Goal: Information Seeking & Learning: Find specific fact

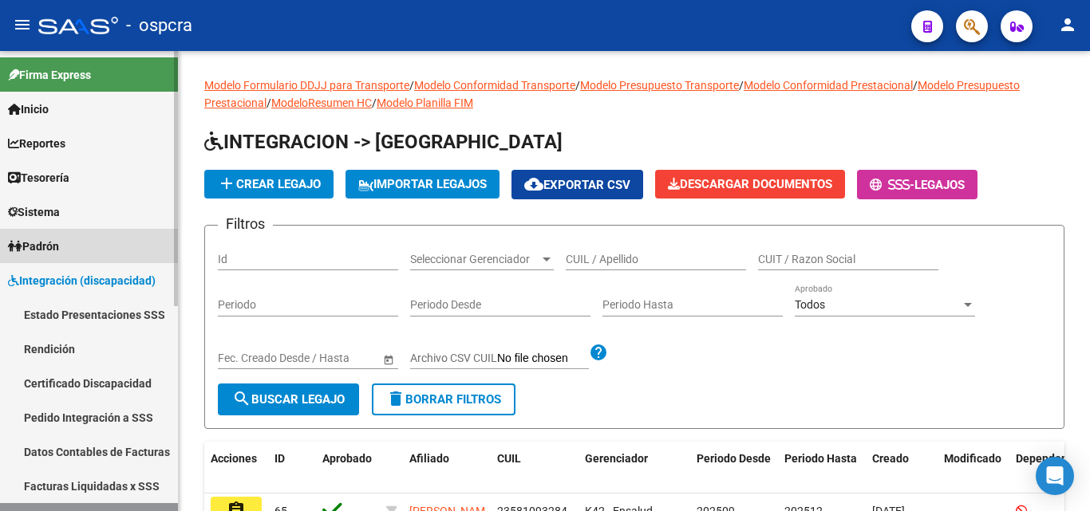
click at [77, 242] on link "Padrón" at bounding box center [89, 246] width 178 height 34
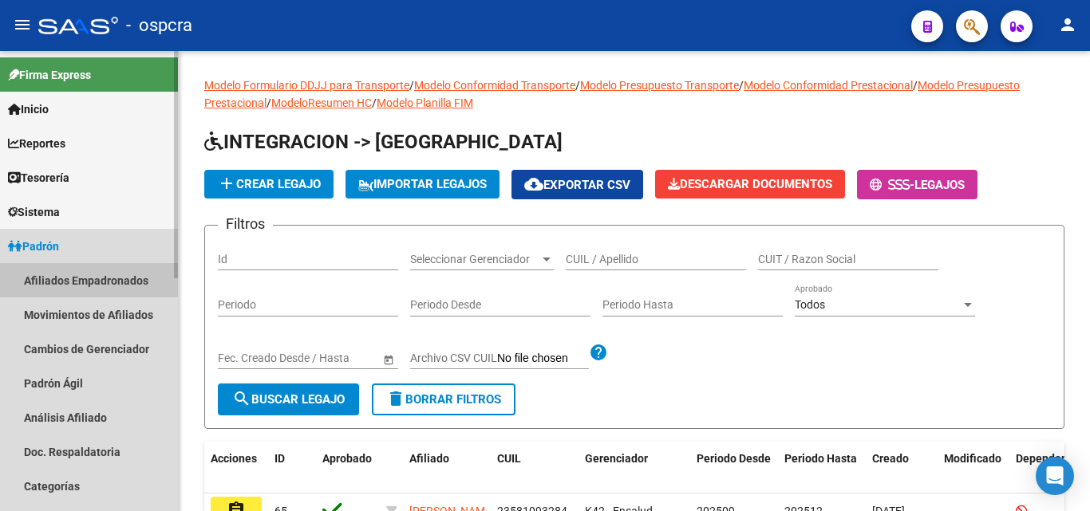
click at [71, 279] on link "Afiliados Empadronados" at bounding box center [89, 280] width 178 height 34
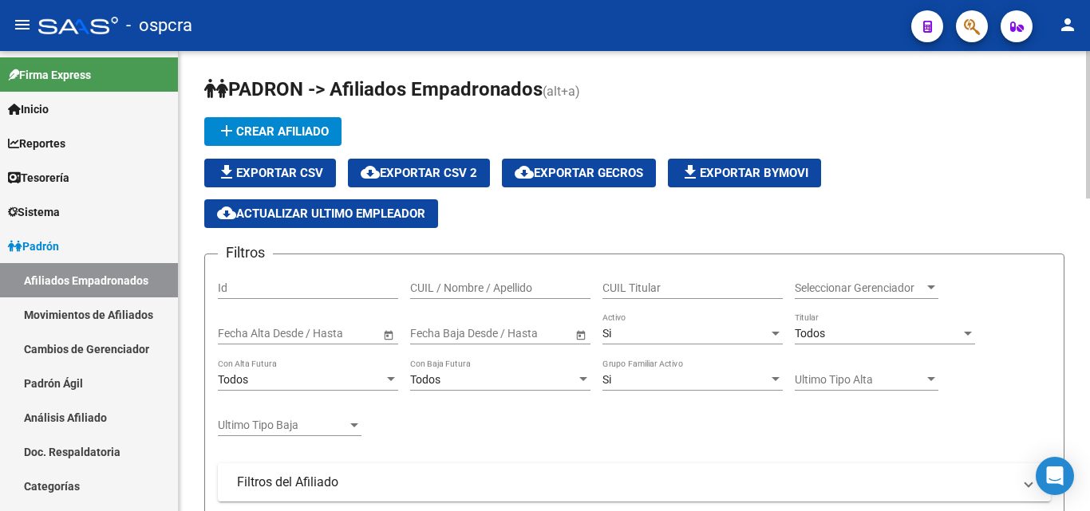
click at [414, 290] on input "CUIL / Nombre / Apellido" at bounding box center [500, 289] width 180 height 14
click at [531, 288] on input "18626605" at bounding box center [500, 289] width 180 height 14
click at [629, 333] on div "Si" at bounding box center [685, 334] width 166 height 14
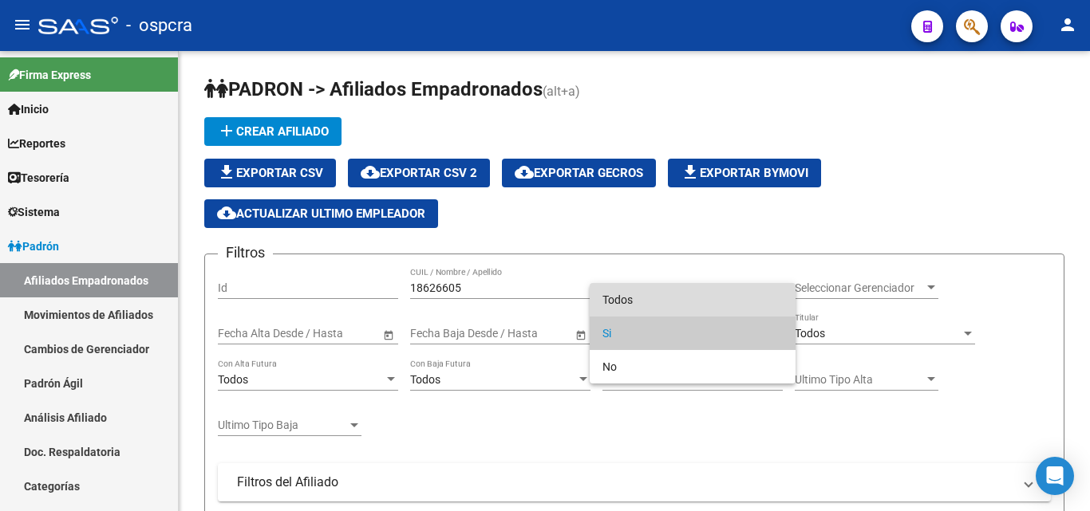
click at [637, 291] on span "Todos" at bounding box center [692, 300] width 180 height 34
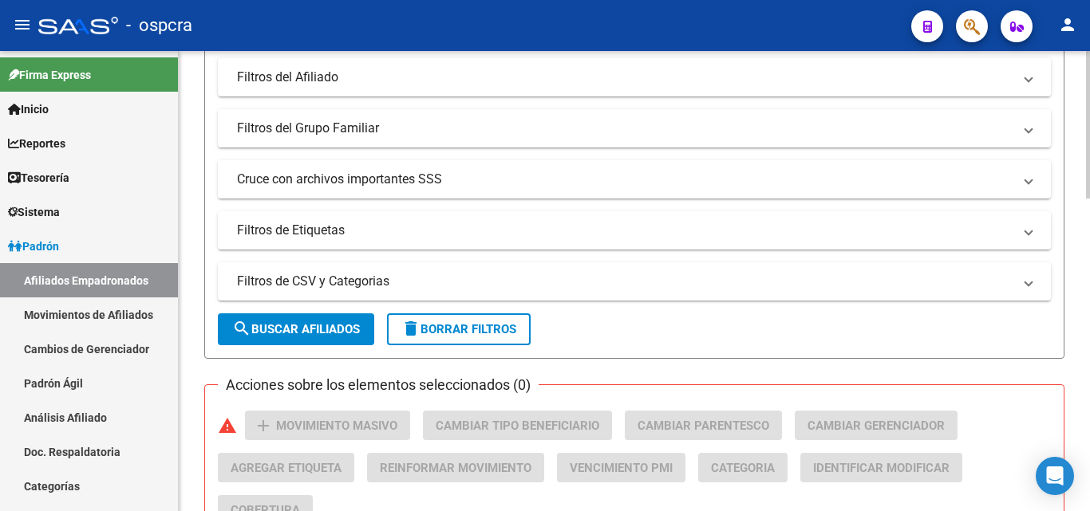
scroll to position [319, 0]
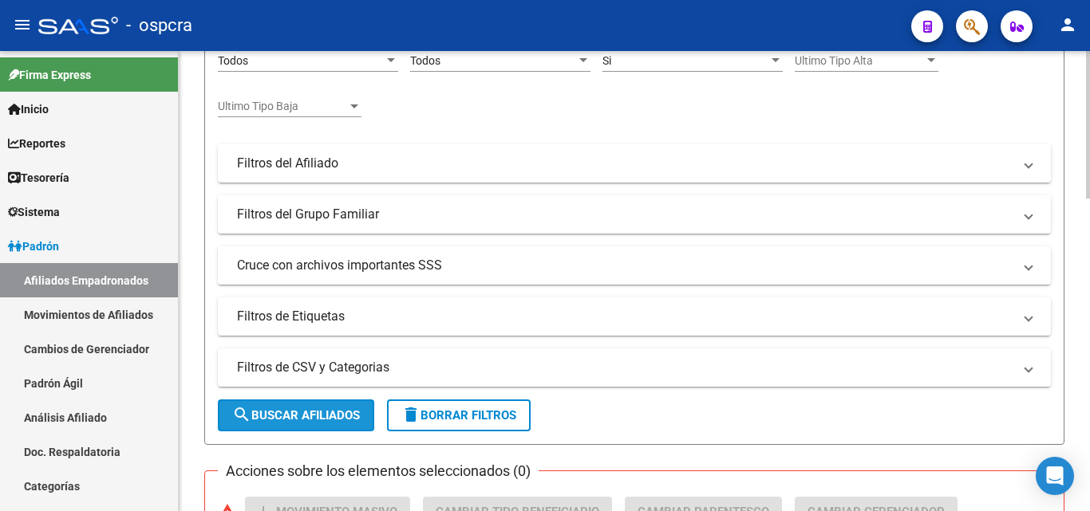
click at [302, 414] on span "search Buscar Afiliados" at bounding box center [296, 416] width 128 height 14
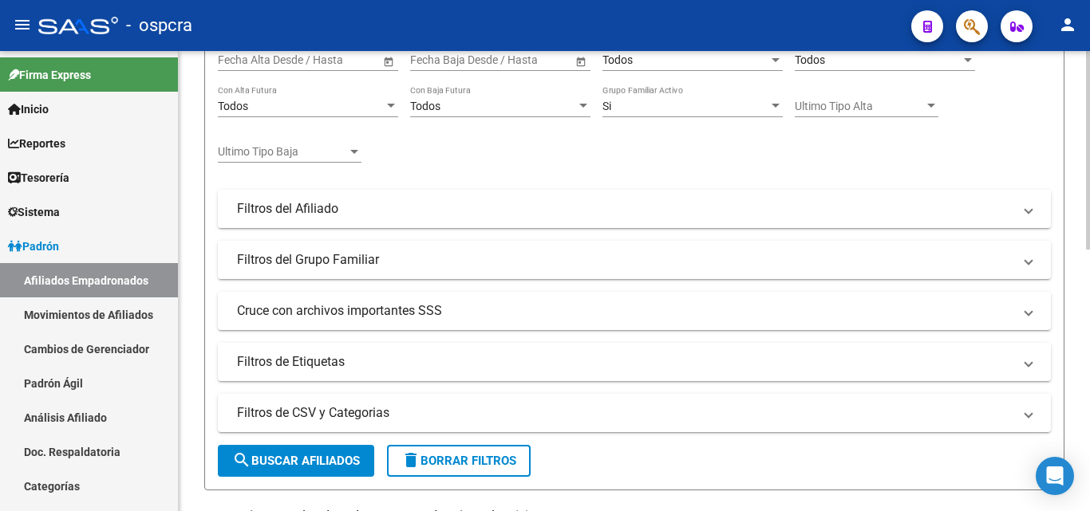
scroll to position [288, 0]
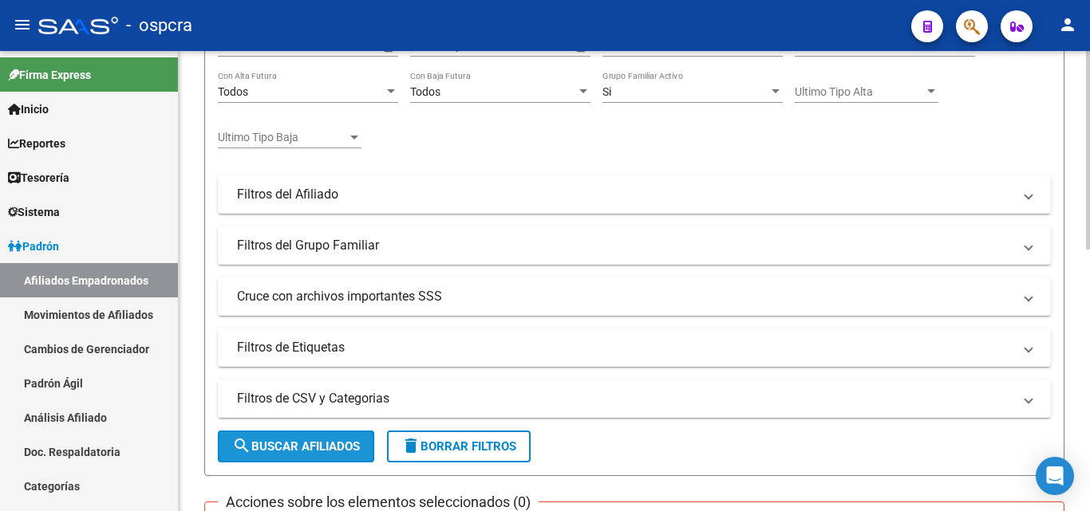
click at [326, 444] on span "search Buscar Afiliados" at bounding box center [296, 447] width 128 height 14
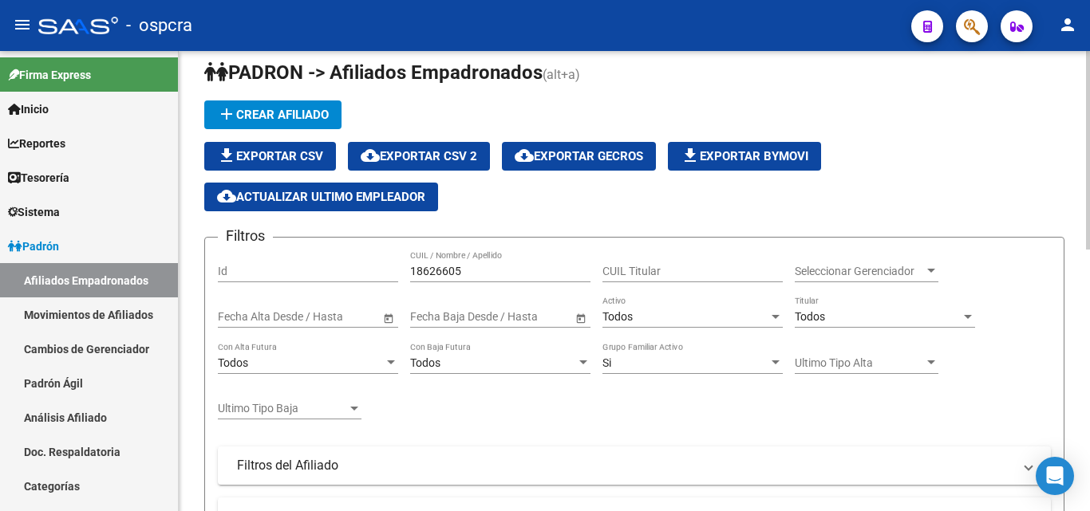
scroll to position [0, 0]
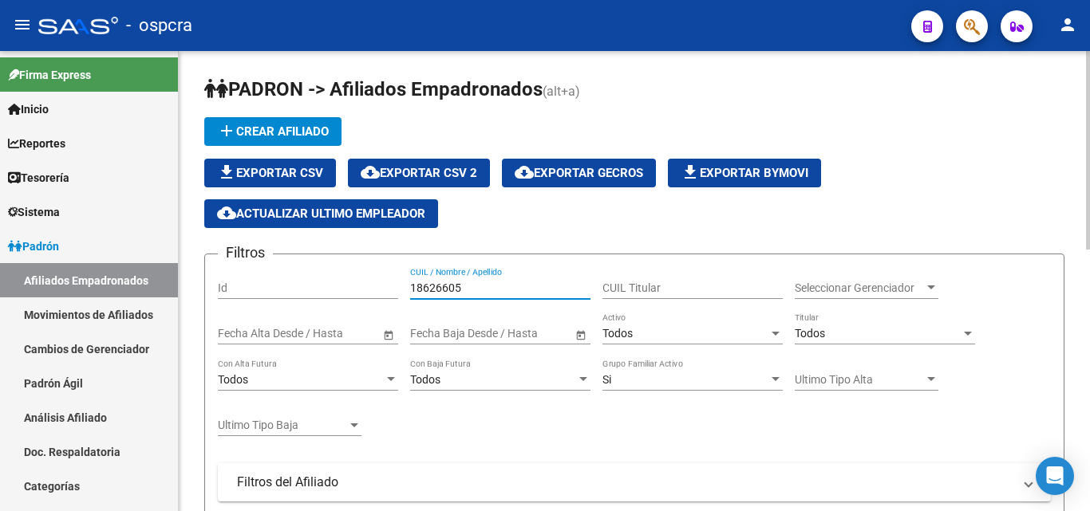
click at [476, 288] on input "18626605" at bounding box center [500, 289] width 180 height 14
type input "1"
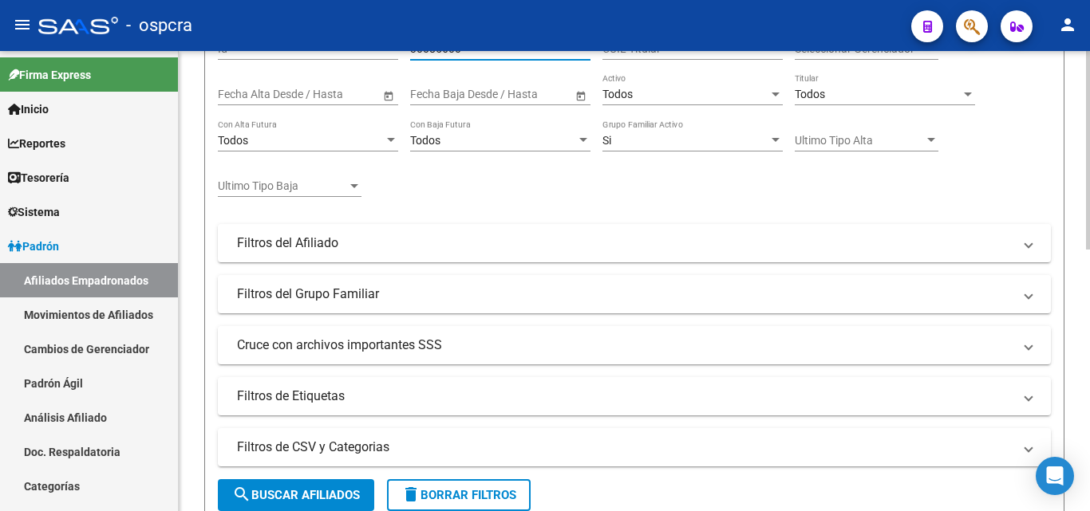
type input "30085600"
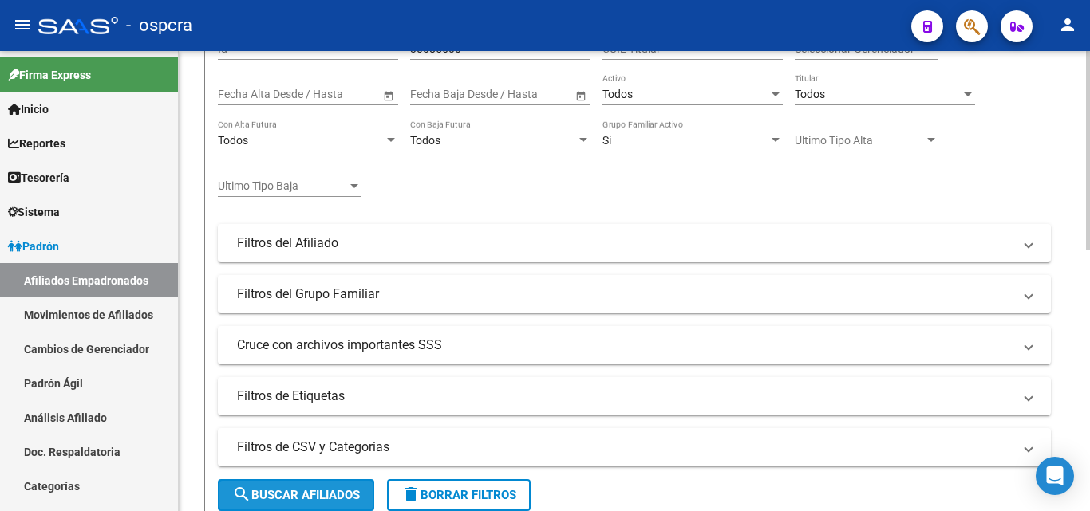
click at [298, 492] on span "search Buscar Afiliados" at bounding box center [296, 495] width 128 height 14
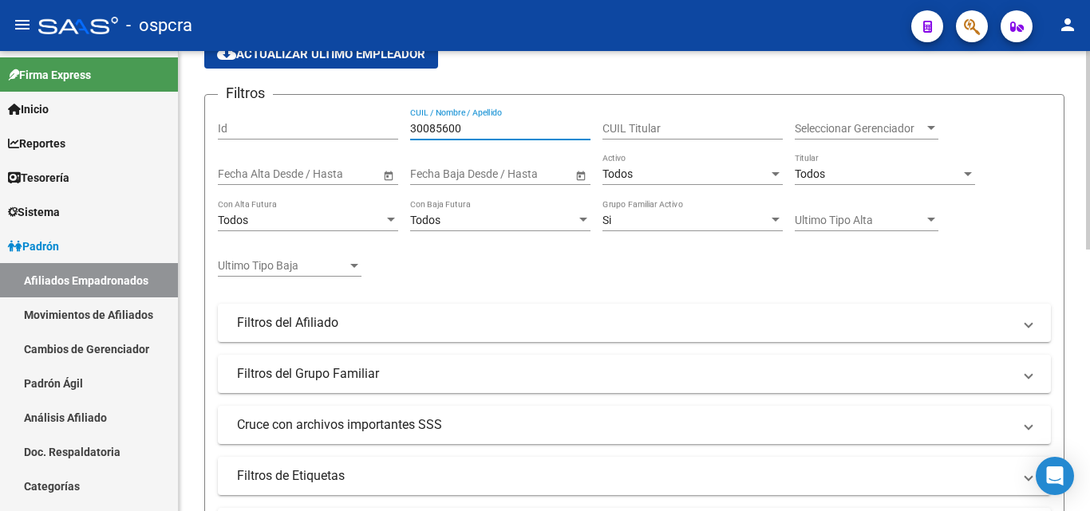
drag, startPoint x: 473, startPoint y: 129, endPoint x: 392, endPoint y: 122, distance: 81.7
click at [392, 122] on div "Filtros Id 30085600 CUIL / Nombre / Apellido CUIL Titular Seleccionar Gerenciad…" at bounding box center [634, 302] width 833 height 388
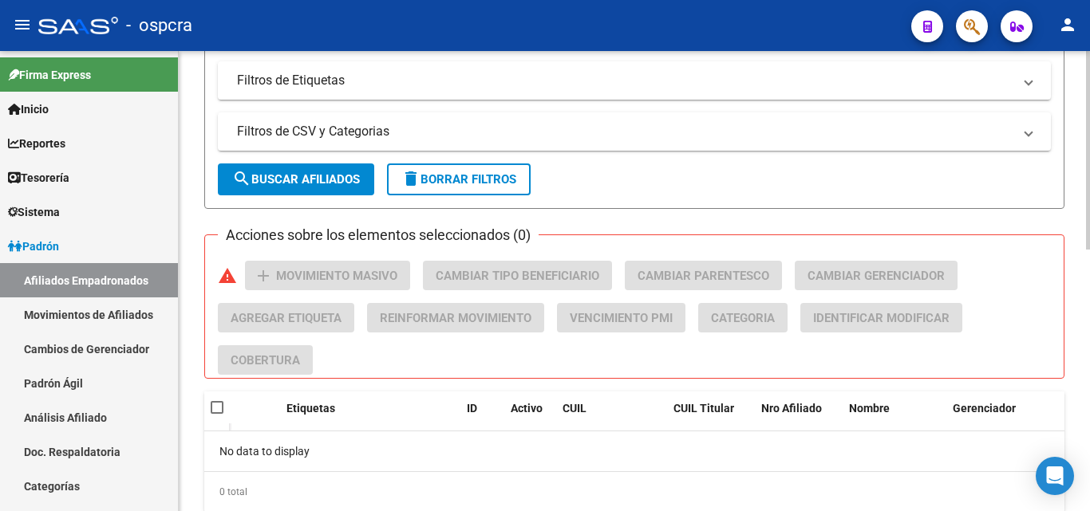
scroll to position [527, 0]
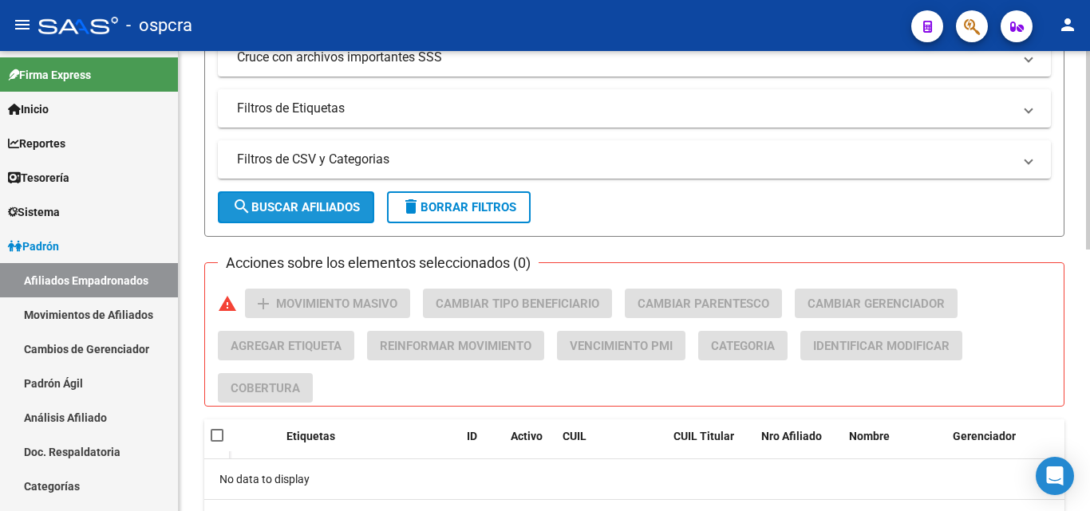
click at [275, 207] on span "search Buscar Afiliados" at bounding box center [296, 207] width 128 height 14
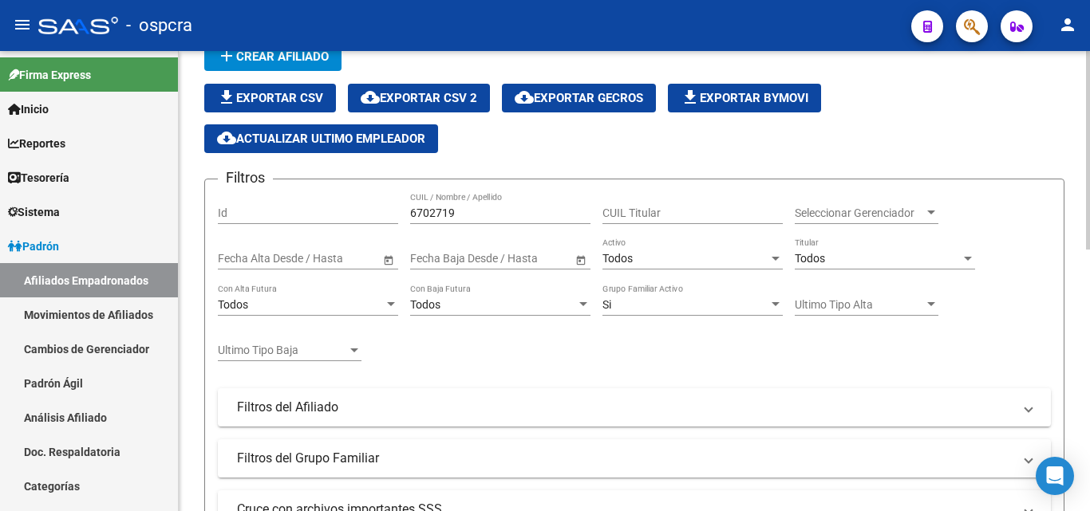
scroll to position [0, 0]
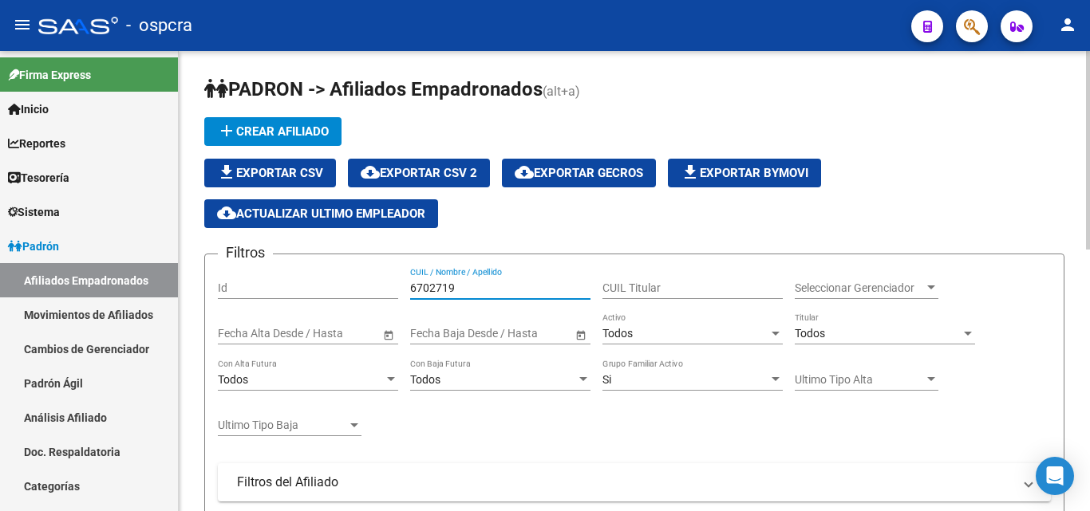
click at [459, 286] on input "6702719" at bounding box center [500, 289] width 180 height 14
type input "6"
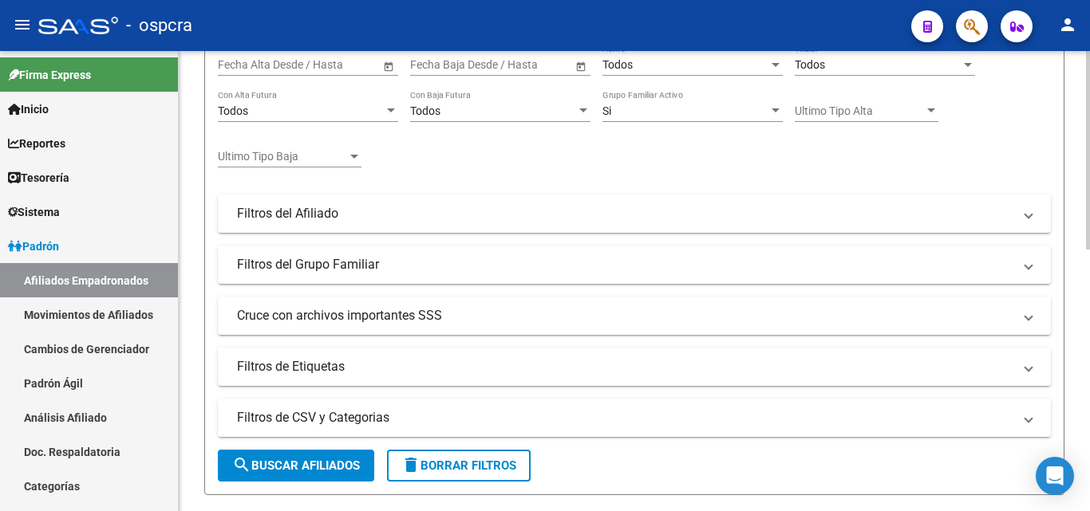
scroll to position [319, 0]
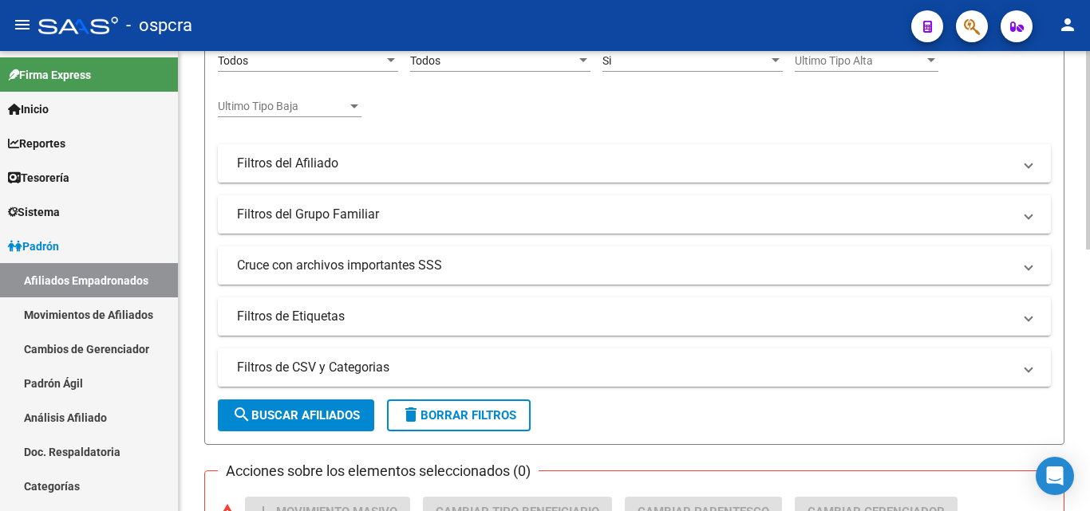
type input "186266605"
click at [330, 413] on span "search Buscar Afiliados" at bounding box center [296, 416] width 128 height 14
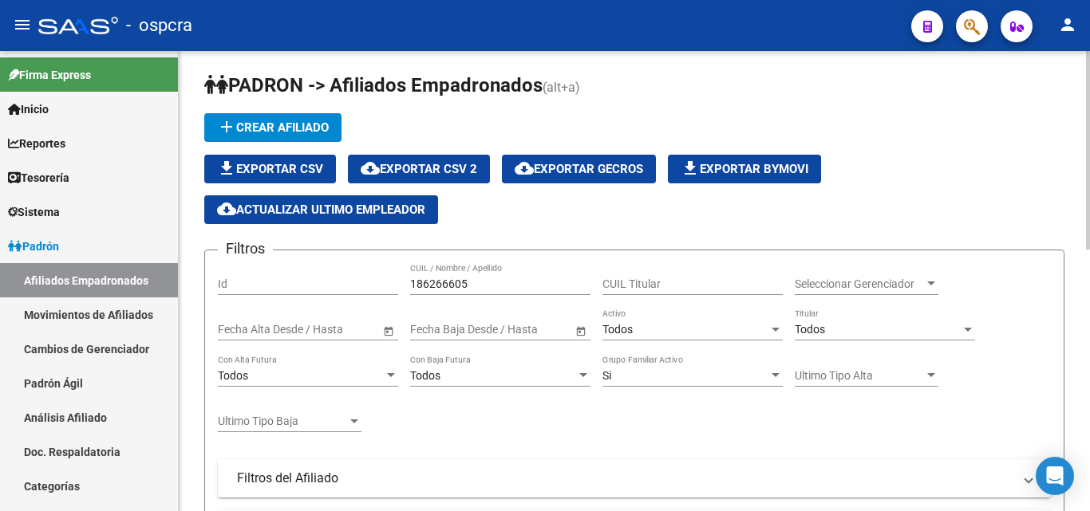
scroll to position [0, 0]
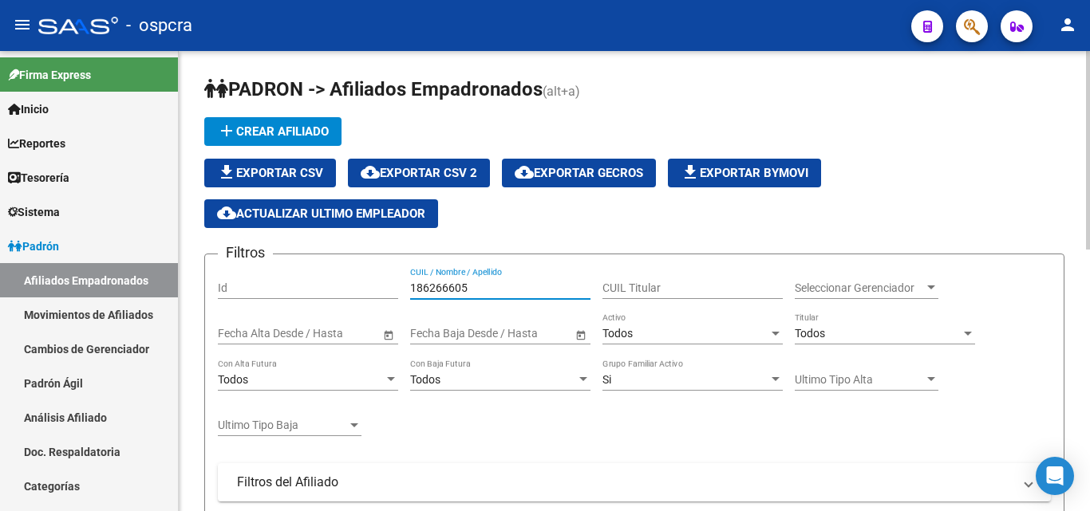
drag, startPoint x: 475, startPoint y: 288, endPoint x: 407, endPoint y: 276, distance: 68.9
click at [407, 276] on div "Filtros Id 186266605 CUIL / Nombre / Apellido CUIL Titular Seleccionar Gerencia…" at bounding box center [634, 461] width 833 height 388
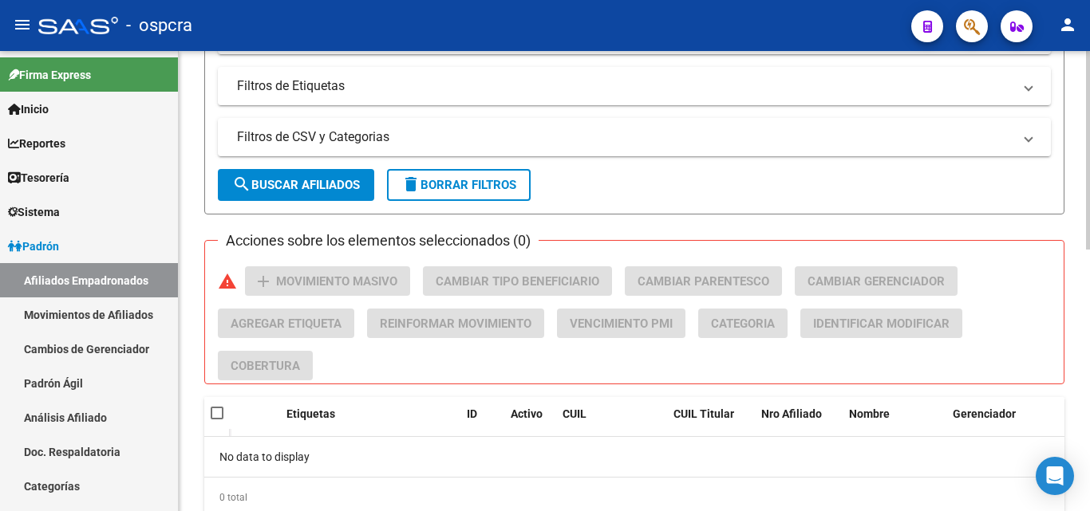
scroll to position [527, 0]
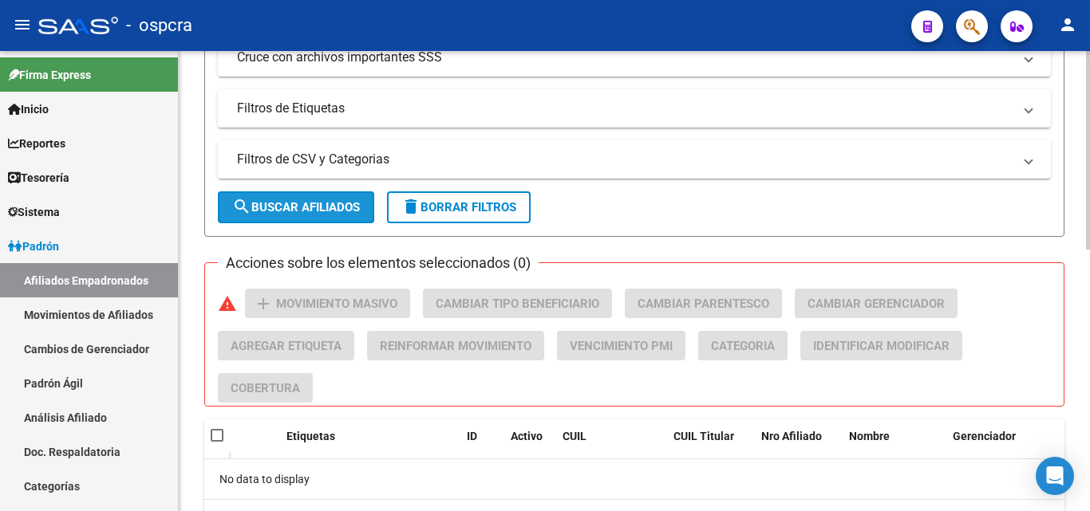
click at [310, 210] on span "search Buscar Afiliados" at bounding box center [296, 207] width 128 height 14
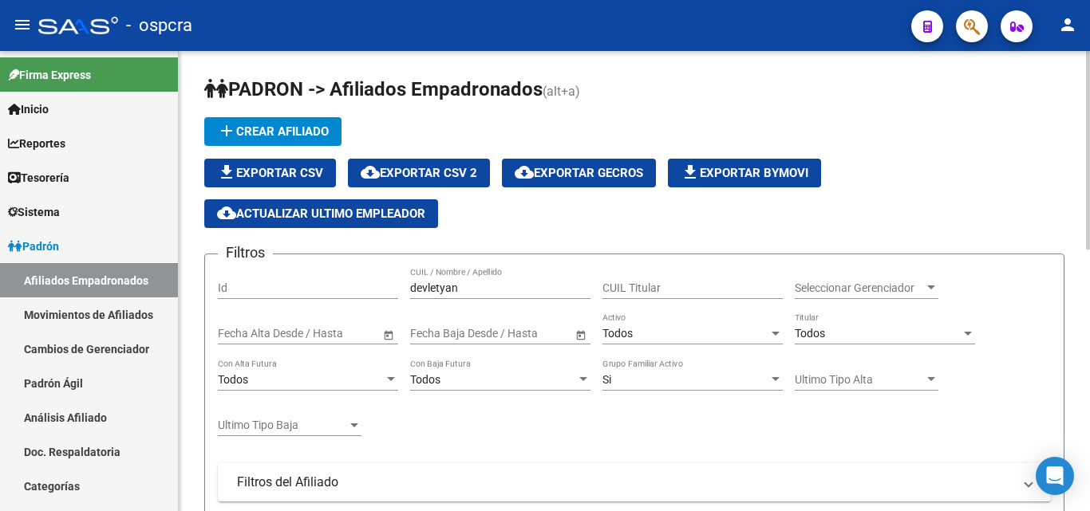
scroll to position [80, 0]
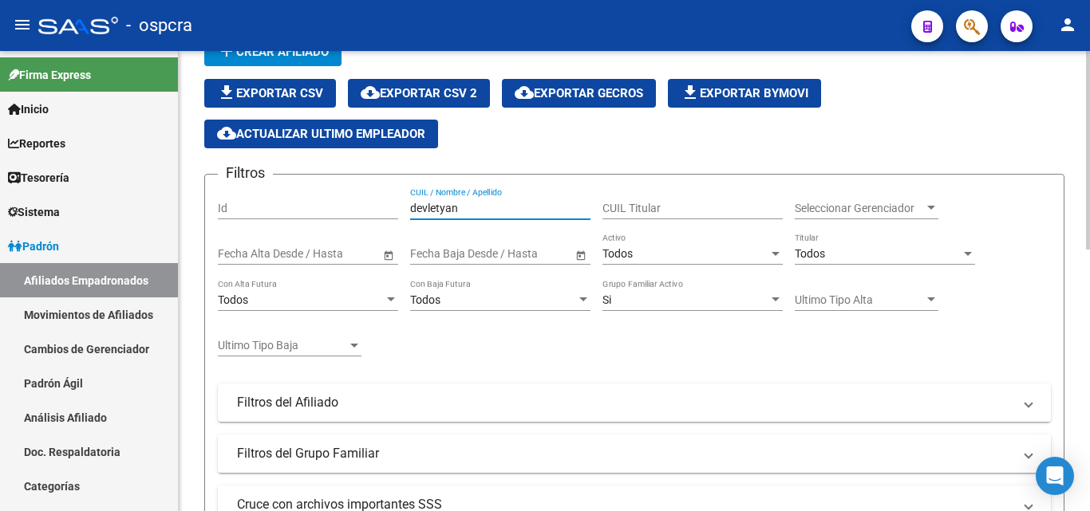
click at [479, 208] on input "devletyan" at bounding box center [500, 209] width 180 height 14
type input "d"
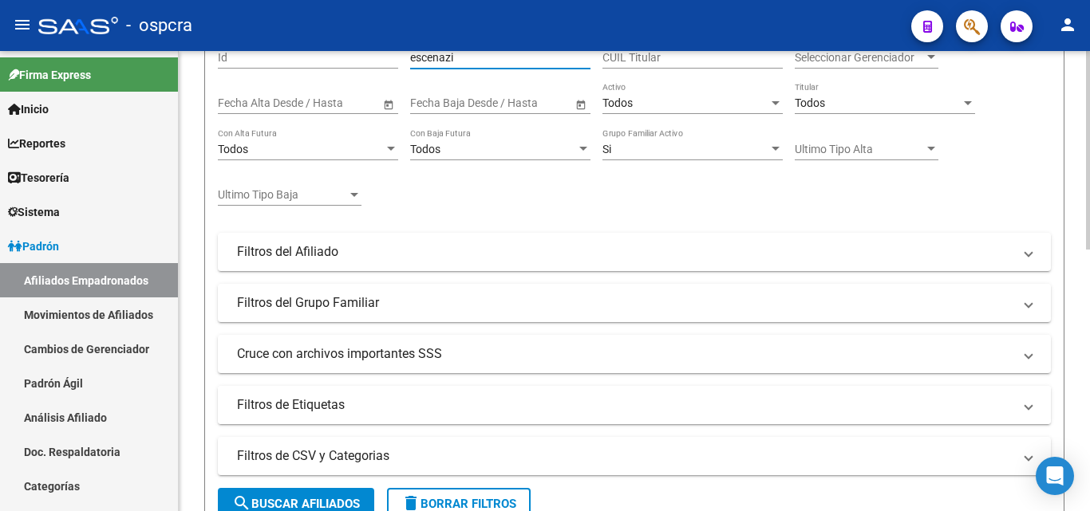
scroll to position [399, 0]
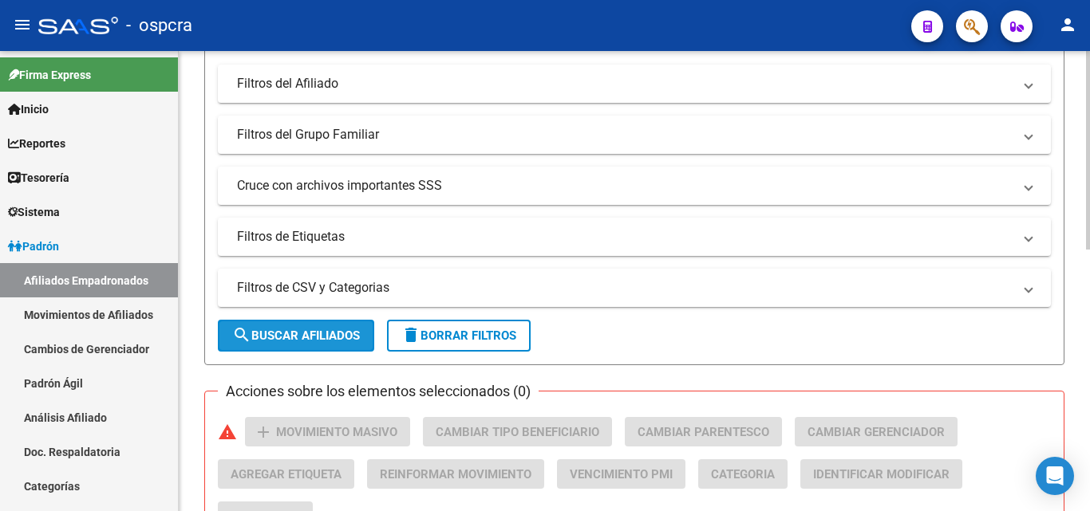
click at [287, 330] on span "search Buscar Afiliados" at bounding box center [296, 336] width 128 height 14
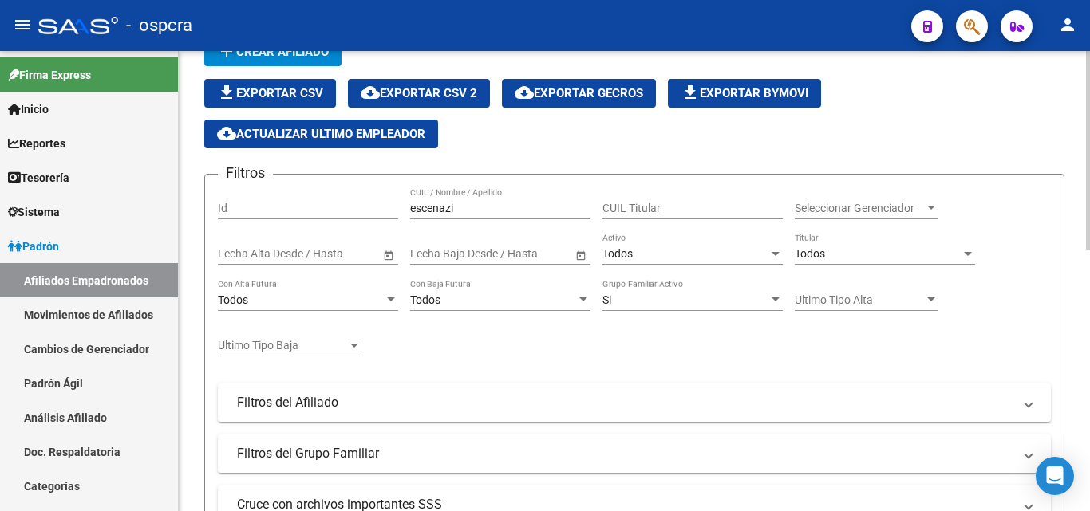
scroll to position [0, 0]
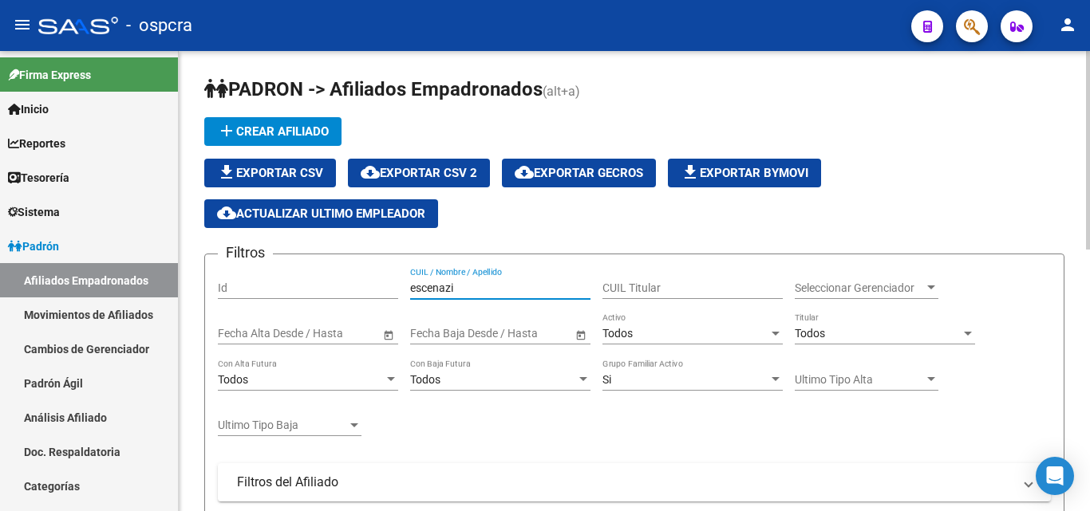
click at [488, 294] on input "escenazi" at bounding box center [500, 289] width 180 height 14
type input "e"
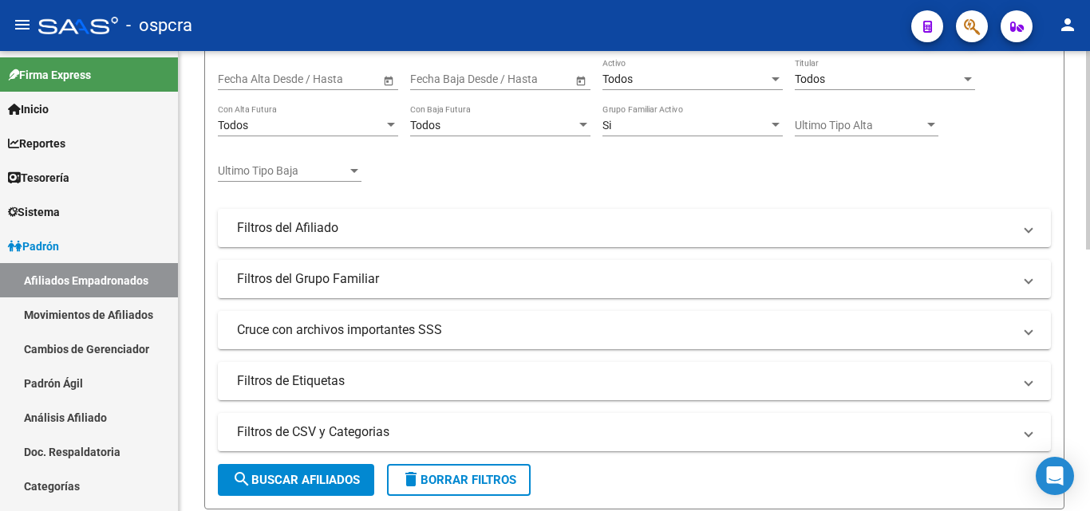
scroll to position [319, 0]
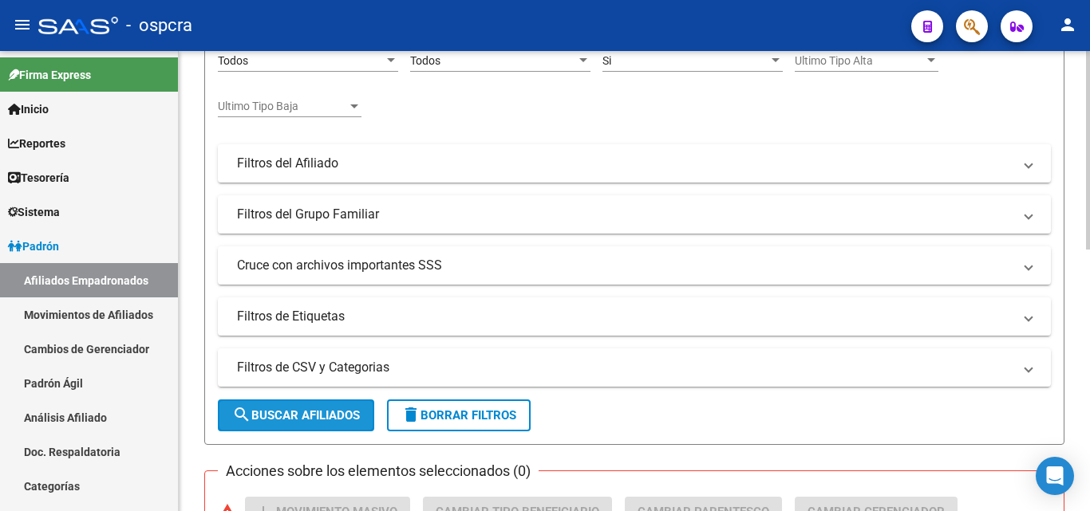
click at [332, 414] on span "search Buscar Afiliados" at bounding box center [296, 416] width 128 height 14
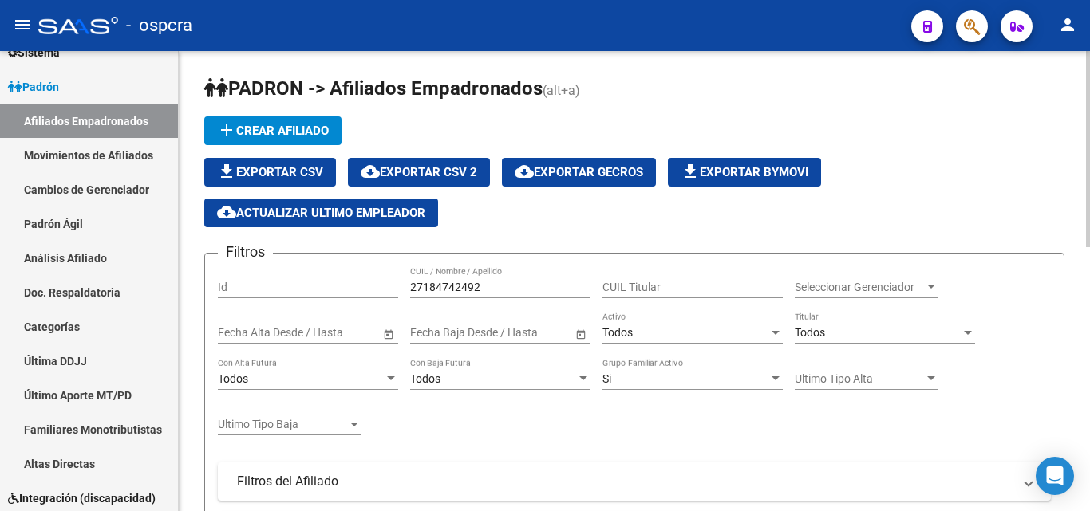
scroll to position [0, 0]
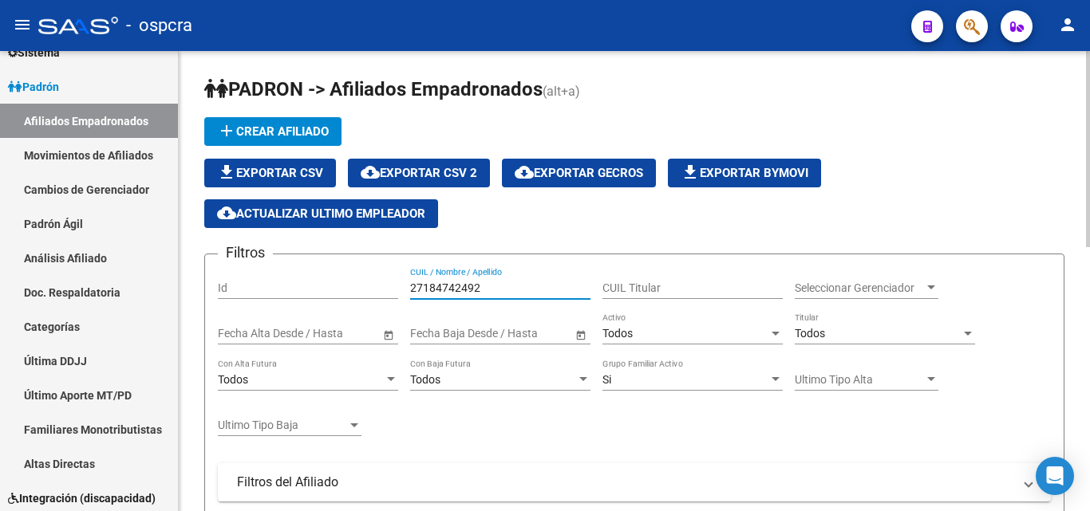
click at [503, 282] on input "27184742492" at bounding box center [500, 289] width 180 height 14
type input "2"
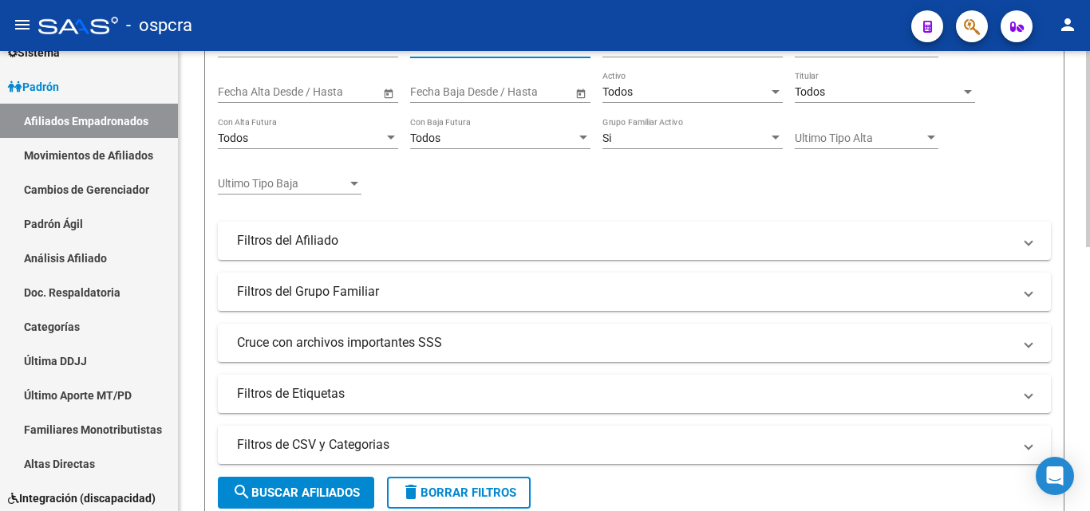
scroll to position [239, 0]
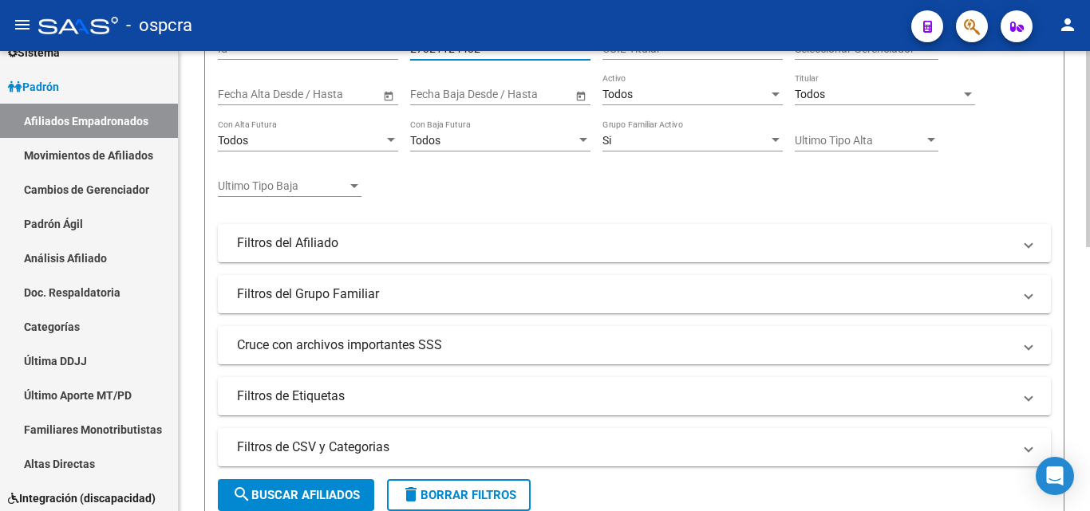
type input "27321124432"
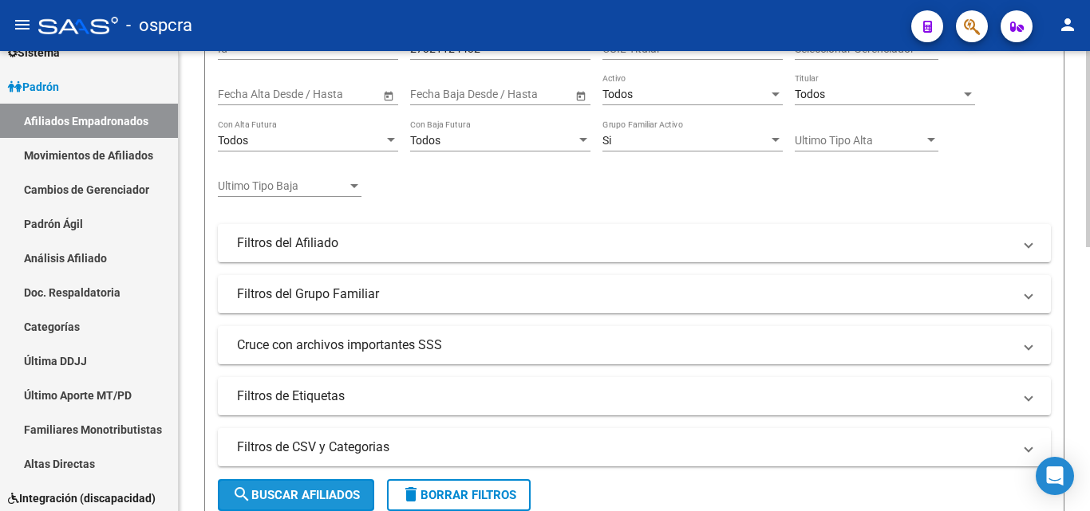
click at [346, 492] on span "search Buscar Afiliados" at bounding box center [296, 495] width 128 height 14
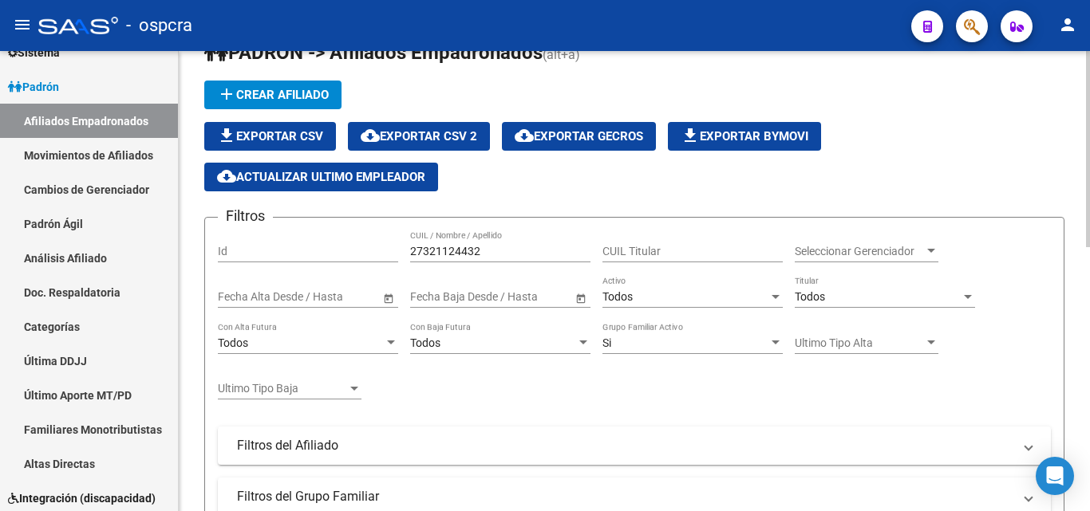
scroll to position [0, 0]
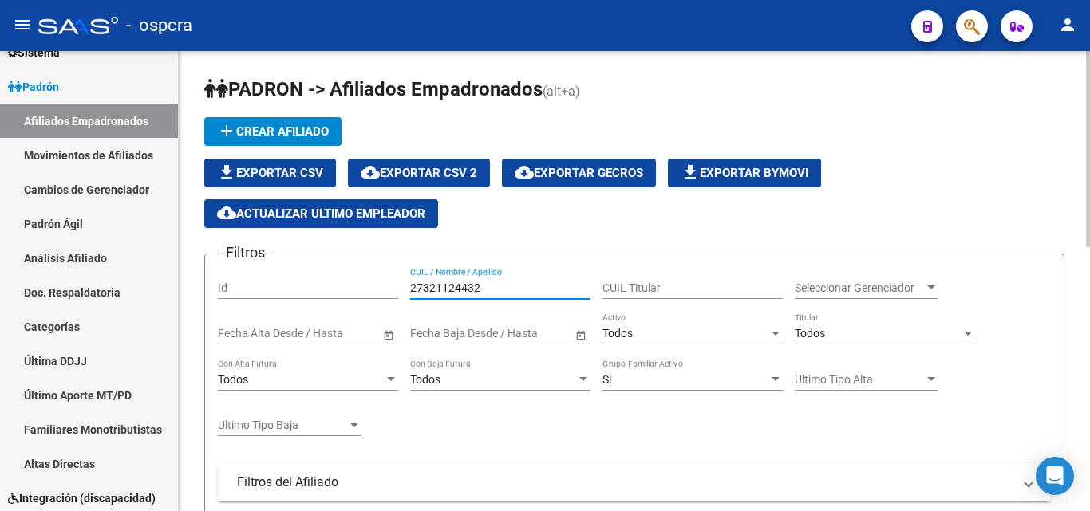
drag, startPoint x: 515, startPoint y: 285, endPoint x: 385, endPoint y: 274, distance: 130.5
click at [385, 274] on div "Filtros Id 27321124432 CUIL / Nombre / Apellido CUIL Titular Seleccionar Gerenc…" at bounding box center [634, 461] width 833 height 388
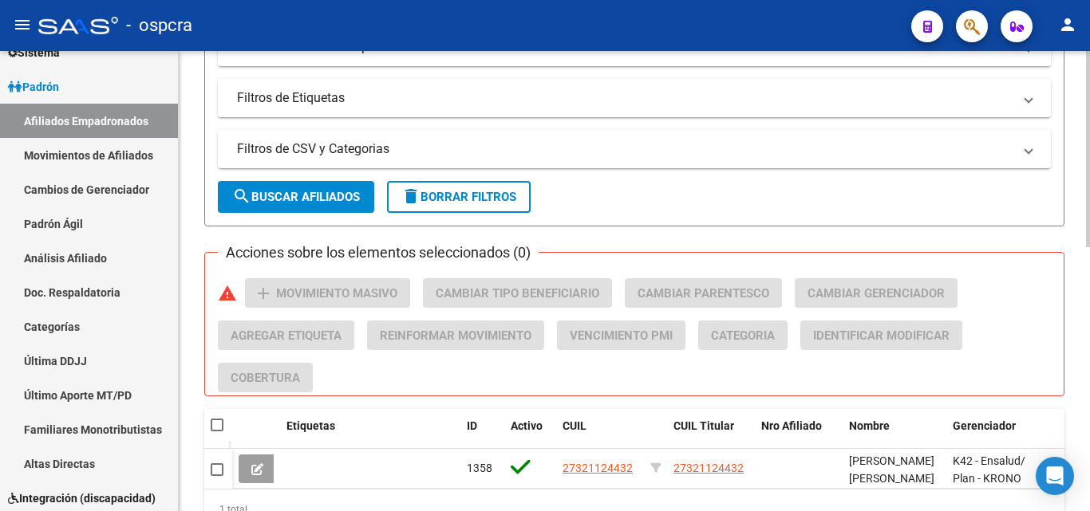
scroll to position [539, 0]
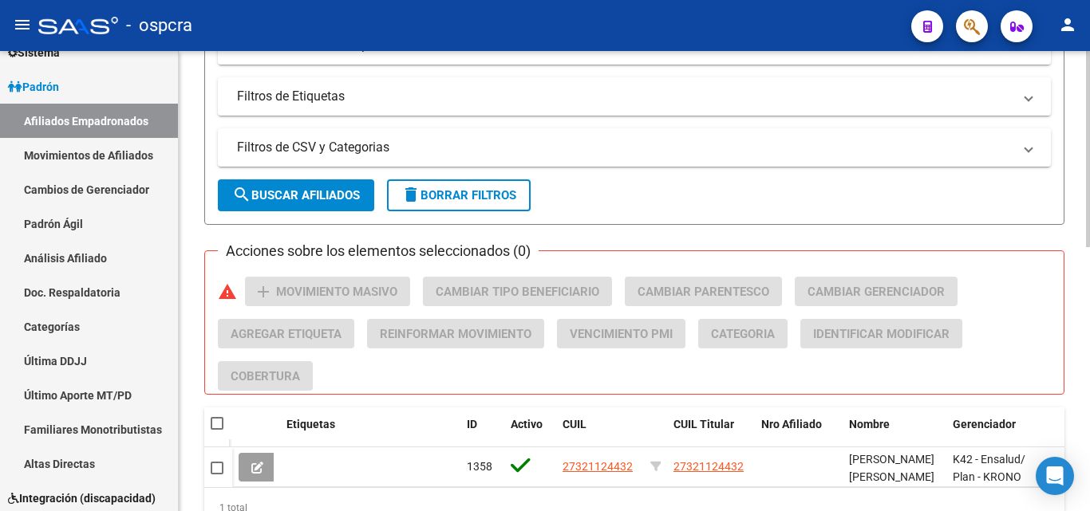
type input "274331177609"
click at [263, 196] on span "search Buscar Afiliados" at bounding box center [296, 195] width 128 height 14
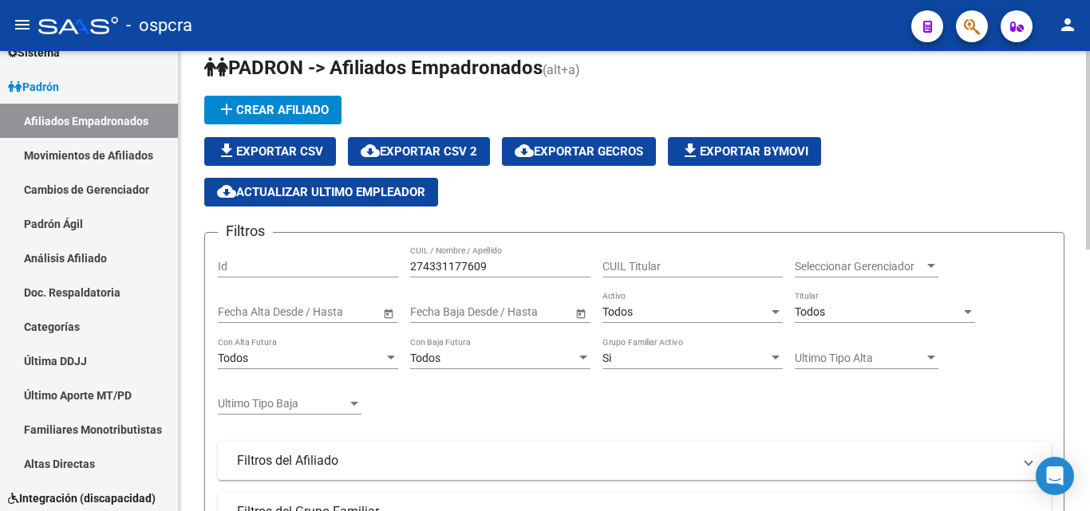
scroll to position [0, 0]
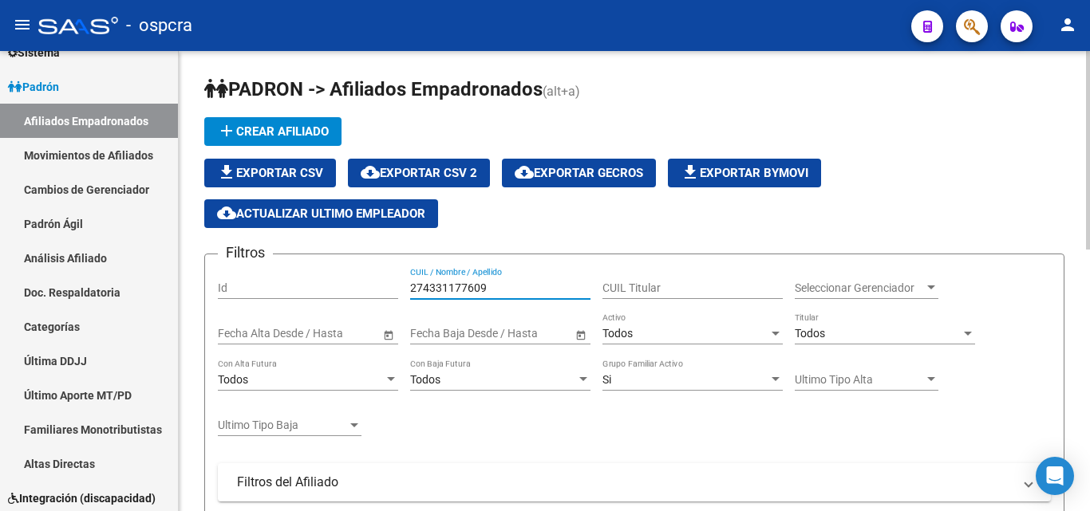
drag, startPoint x: 508, startPoint y: 284, endPoint x: 385, endPoint y: 280, distance: 123.7
click at [385, 280] on div "Filtros Id 274331177609 CUIL / Nombre / Apellido CUIL Titular Seleccionar Geren…" at bounding box center [634, 461] width 833 height 388
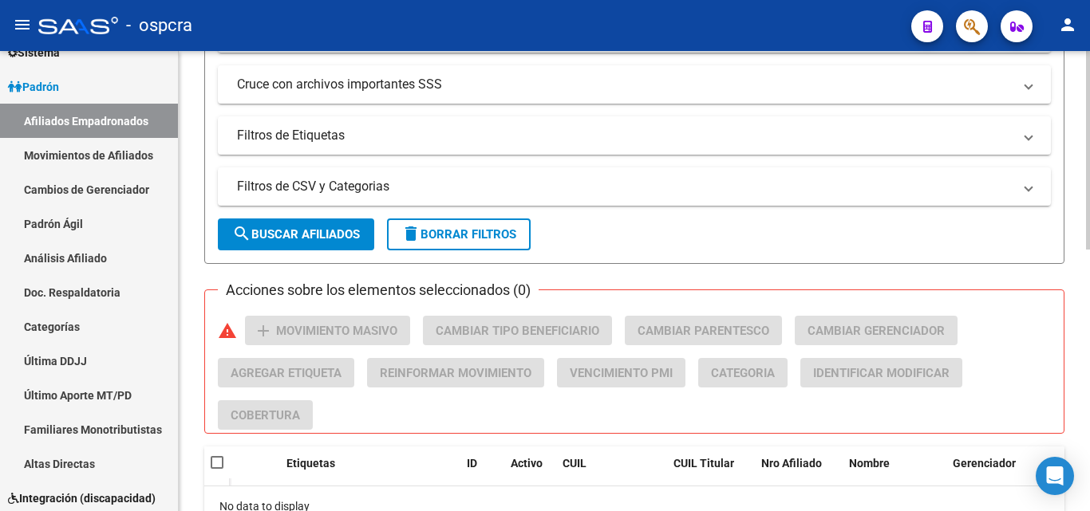
scroll to position [448, 0]
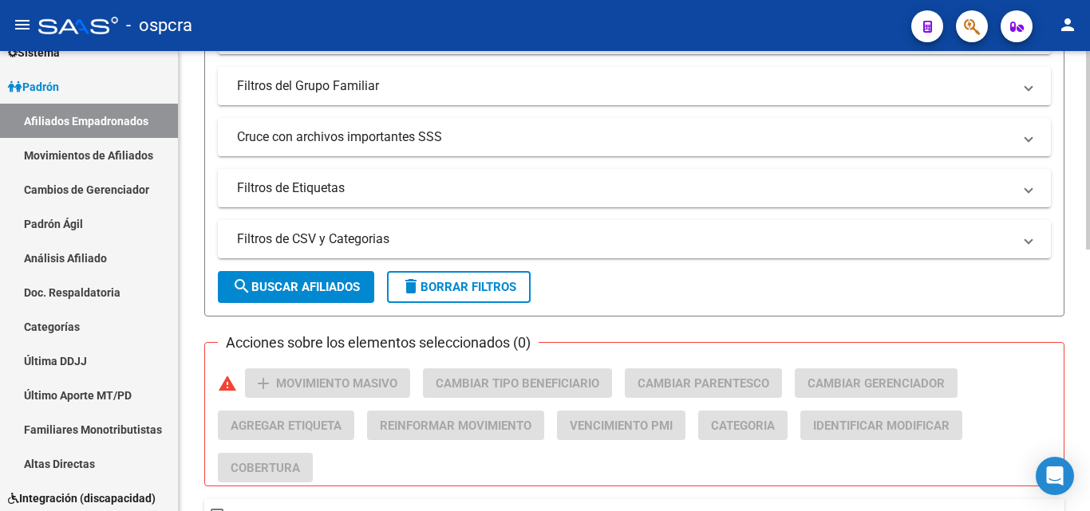
type input "[PERSON_NAME]"
click at [306, 282] on span "search Buscar Afiliados" at bounding box center [296, 287] width 128 height 14
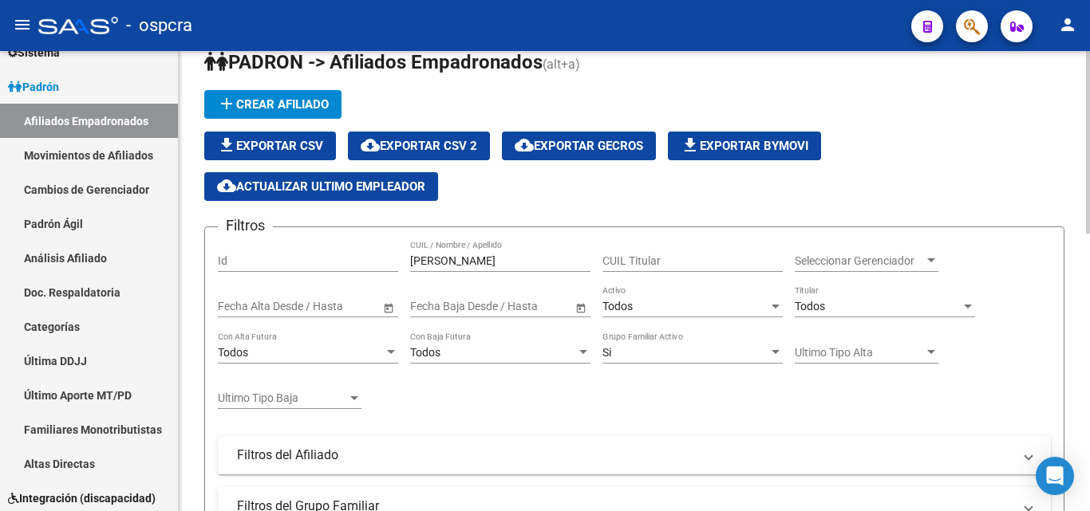
scroll to position [0, 0]
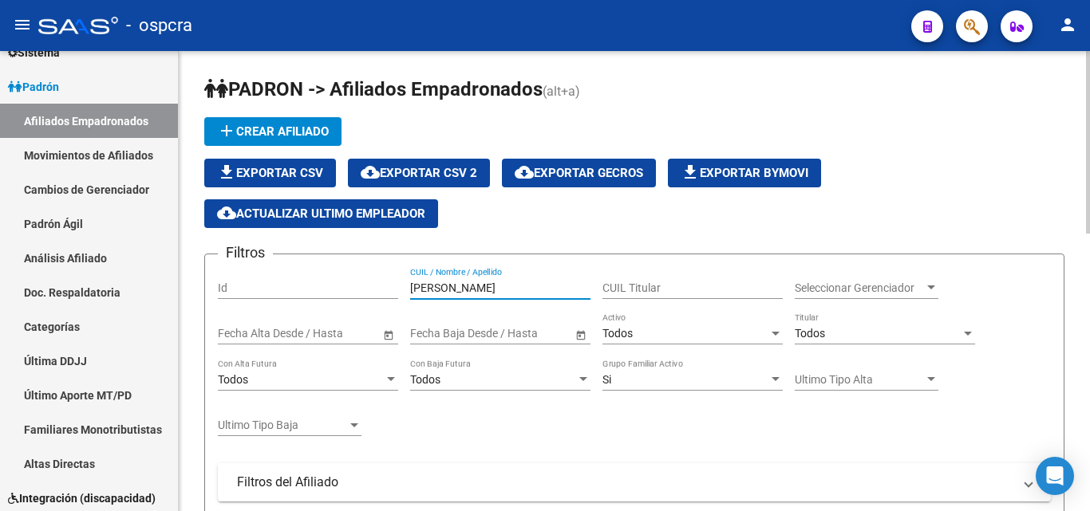
drag, startPoint x: 468, startPoint y: 290, endPoint x: 393, endPoint y: 290, distance: 75.8
click at [393, 290] on div "Filtros Id [PERSON_NAME] CUIL / Nombre / Apellido CUIL Titular Seleccionar Gere…" at bounding box center [634, 461] width 833 height 388
click at [441, 287] on input "[PERSON_NAME]{[PERSON_NAME]" at bounding box center [500, 289] width 180 height 14
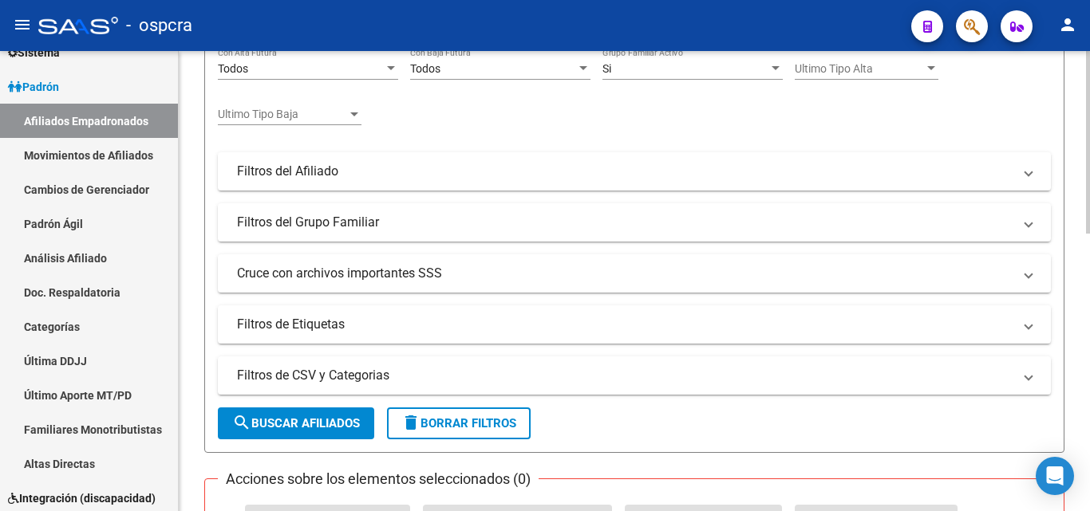
scroll to position [399, 0]
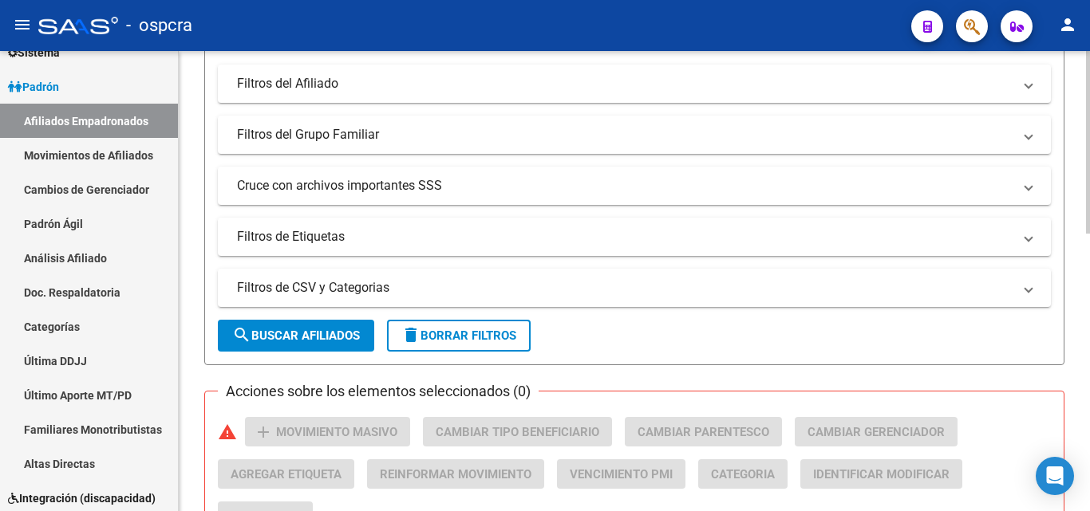
click at [322, 329] on span "search Buscar Afiliados" at bounding box center [296, 336] width 128 height 14
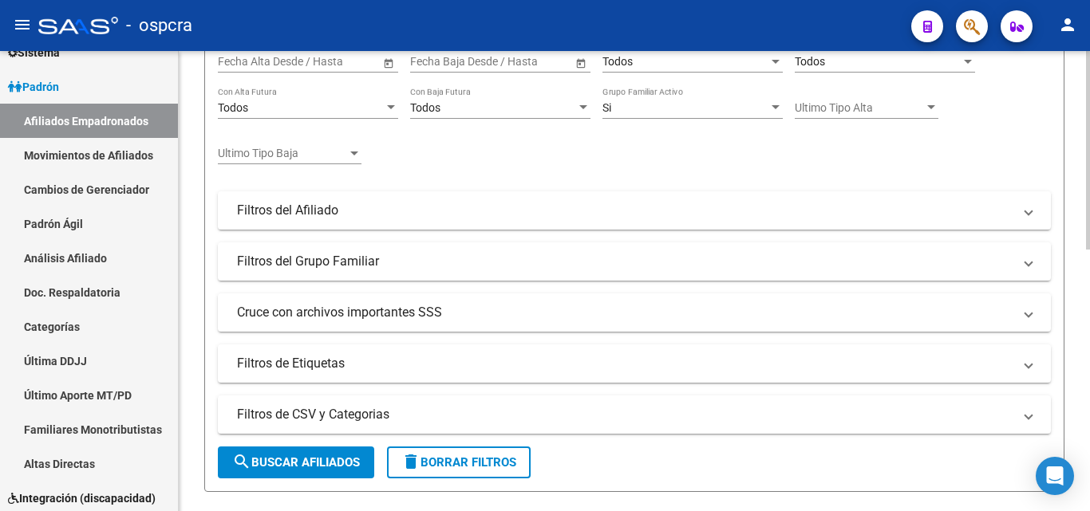
scroll to position [0, 0]
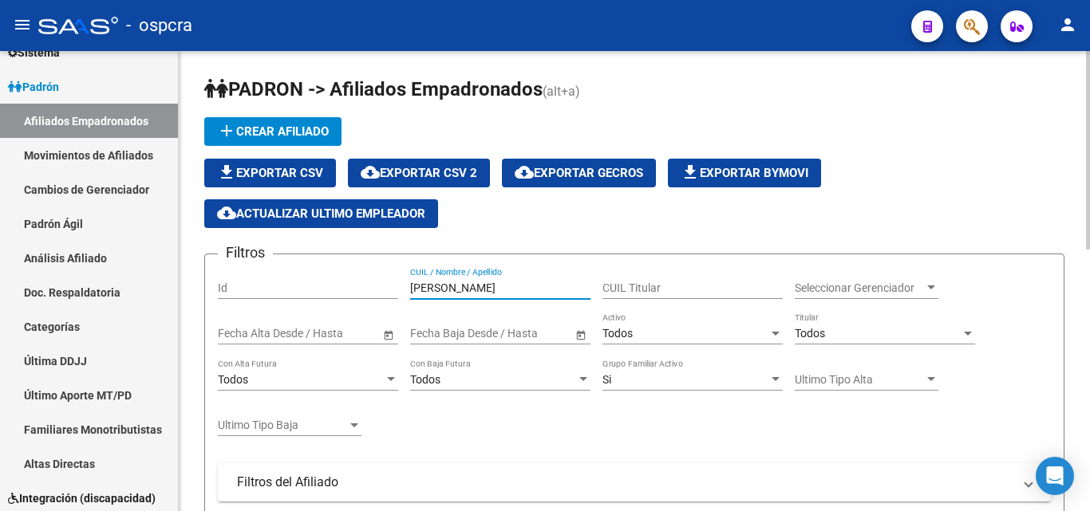
drag, startPoint x: 470, startPoint y: 290, endPoint x: 443, endPoint y: 286, distance: 27.4
click at [443, 286] on input "[PERSON_NAME]" at bounding box center [500, 289] width 180 height 14
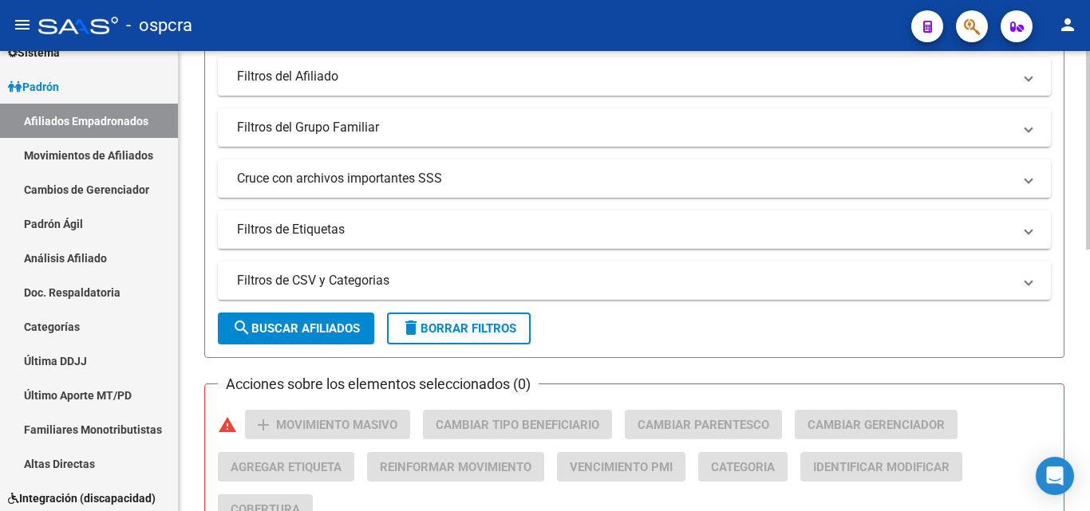
scroll to position [368, 0]
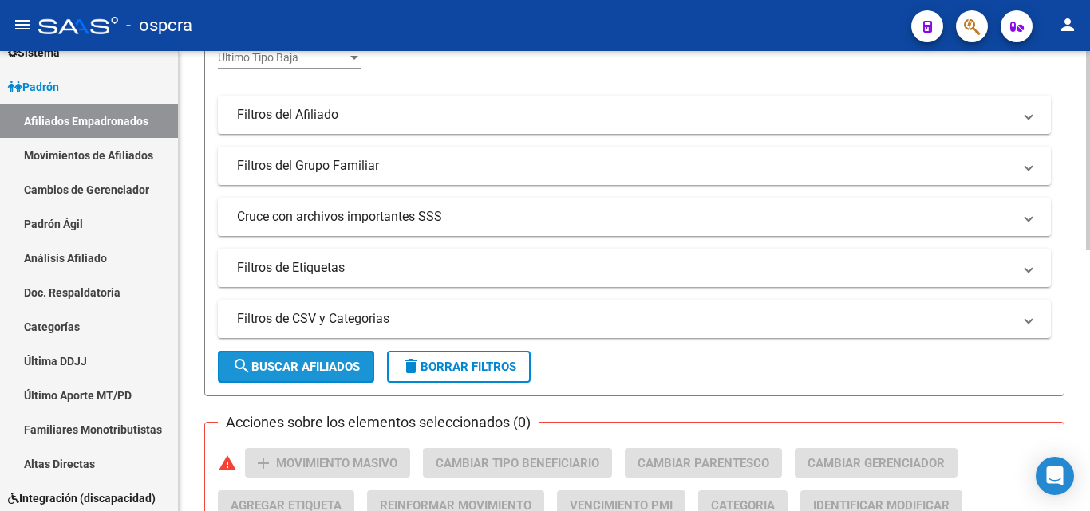
click at [298, 357] on button "search Buscar Afiliados" at bounding box center [296, 367] width 156 height 32
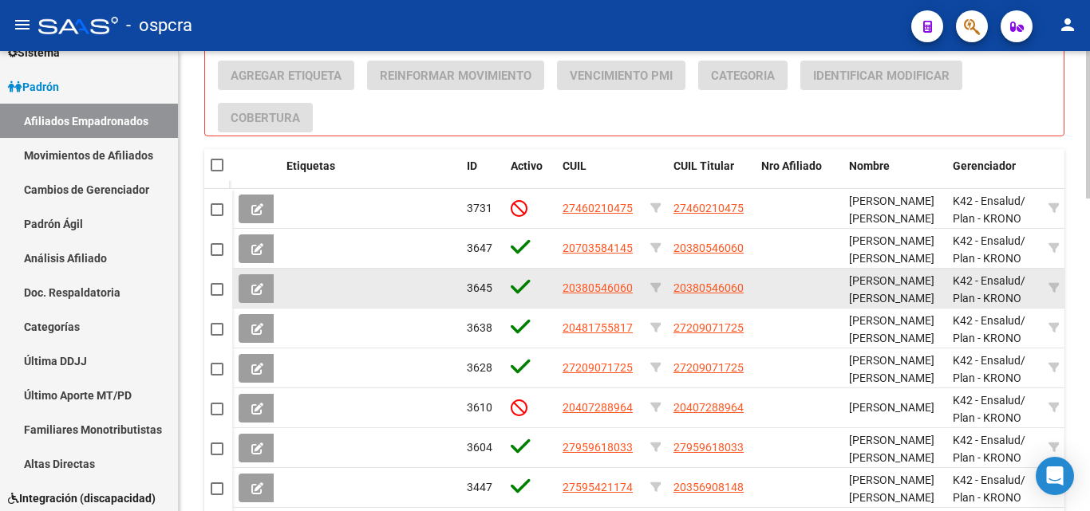
scroll to position [978, 0]
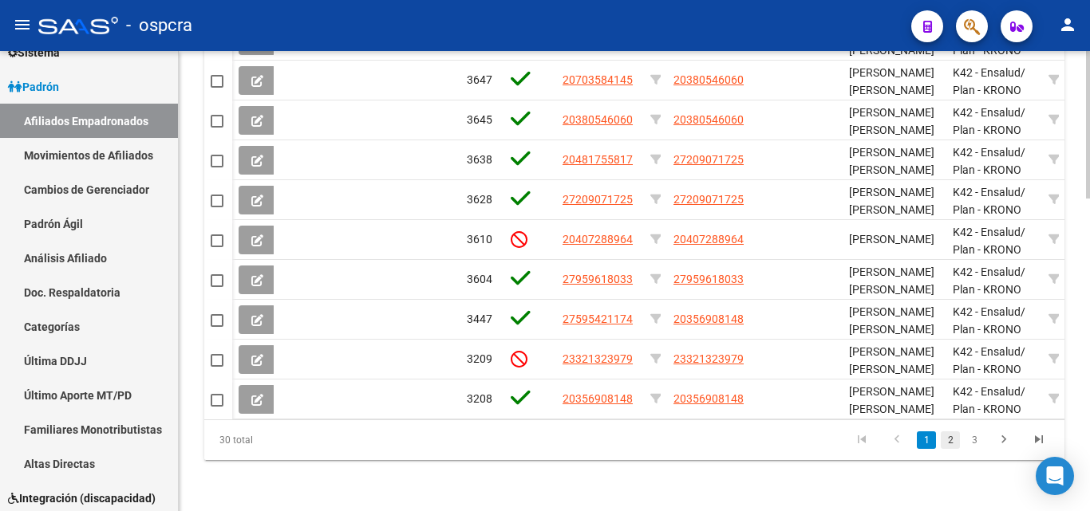
click at [946, 444] on link "2" at bounding box center [950, 441] width 19 height 18
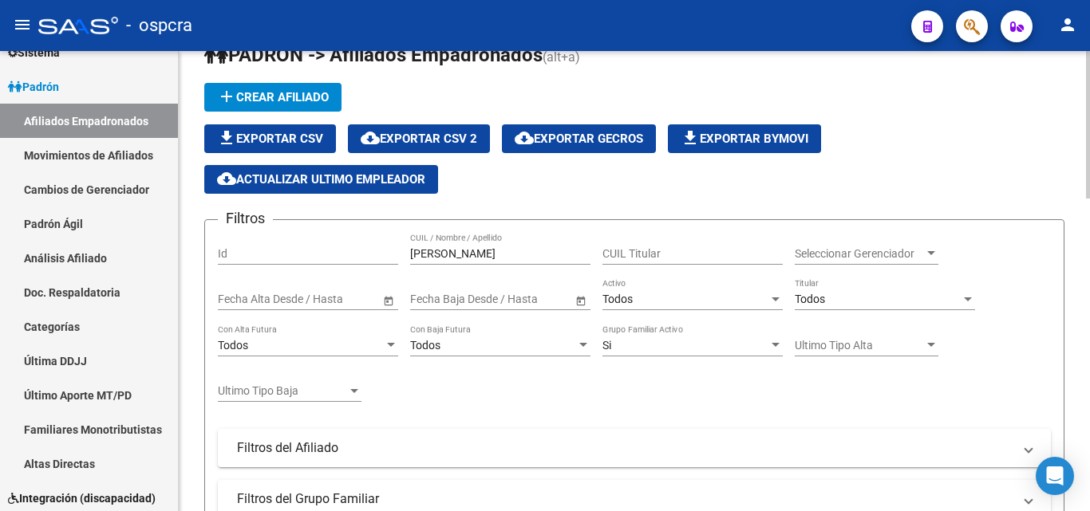
scroll to position [0, 0]
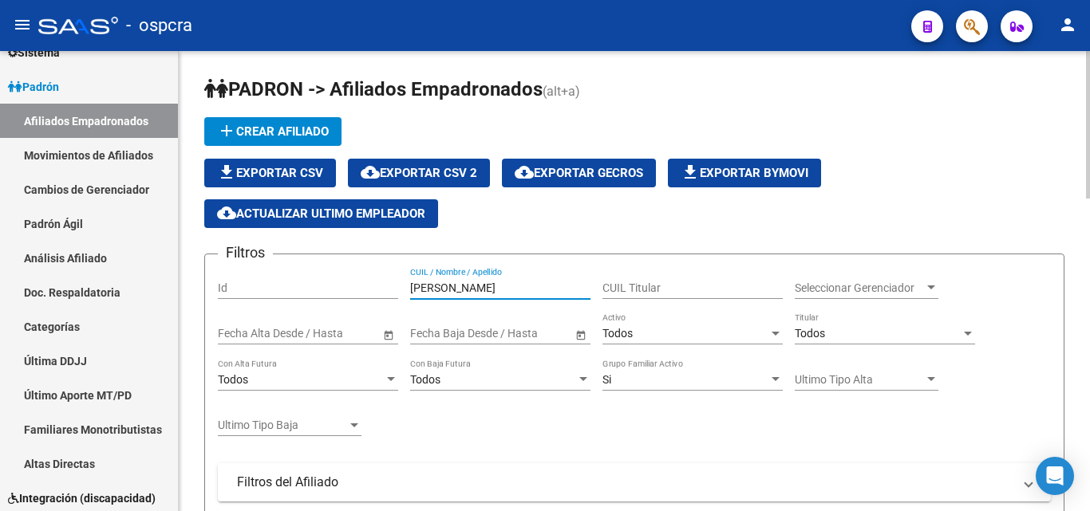
click at [459, 291] on input "[PERSON_NAME]" at bounding box center [500, 289] width 180 height 14
type input "l"
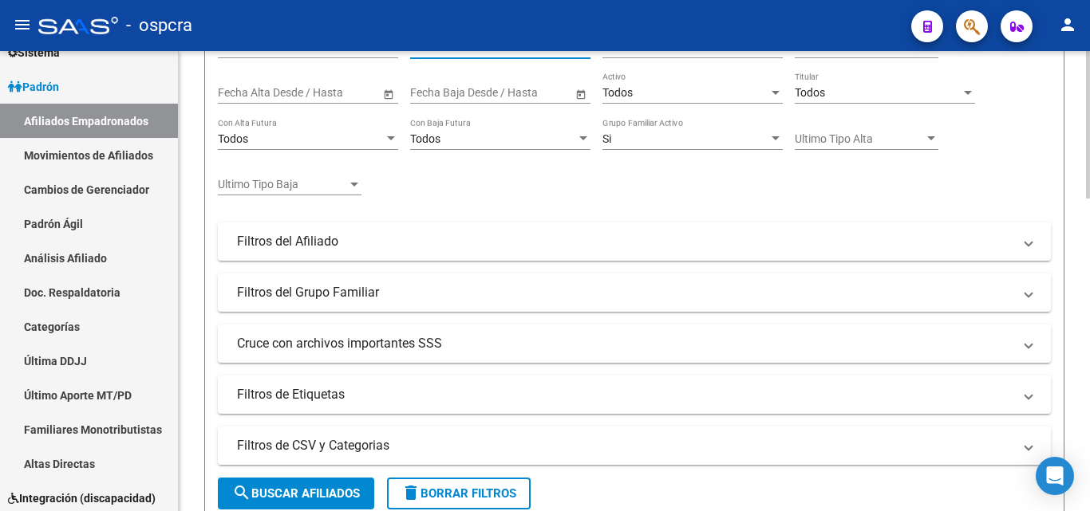
scroll to position [399, 0]
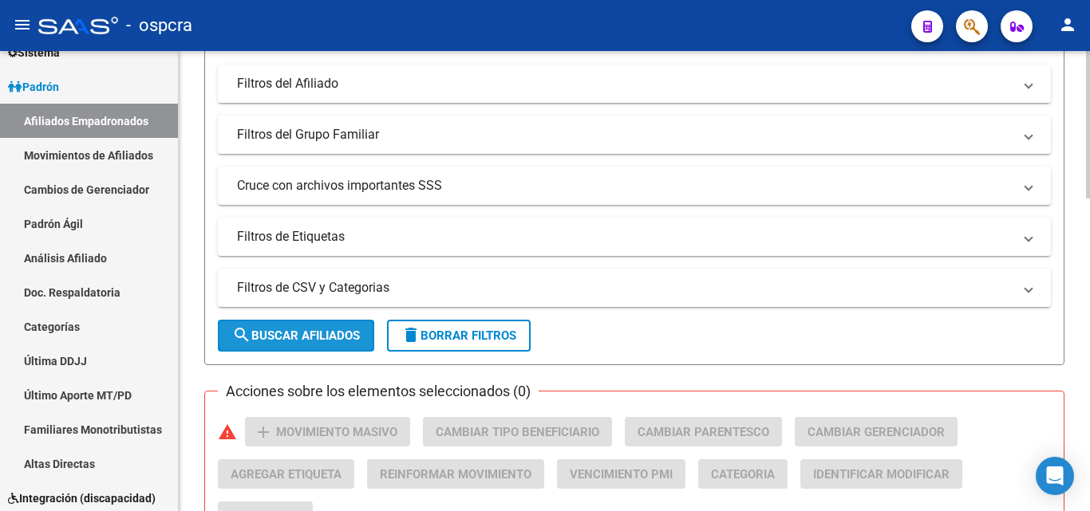
click at [303, 330] on span "search Buscar Afiliados" at bounding box center [296, 336] width 128 height 14
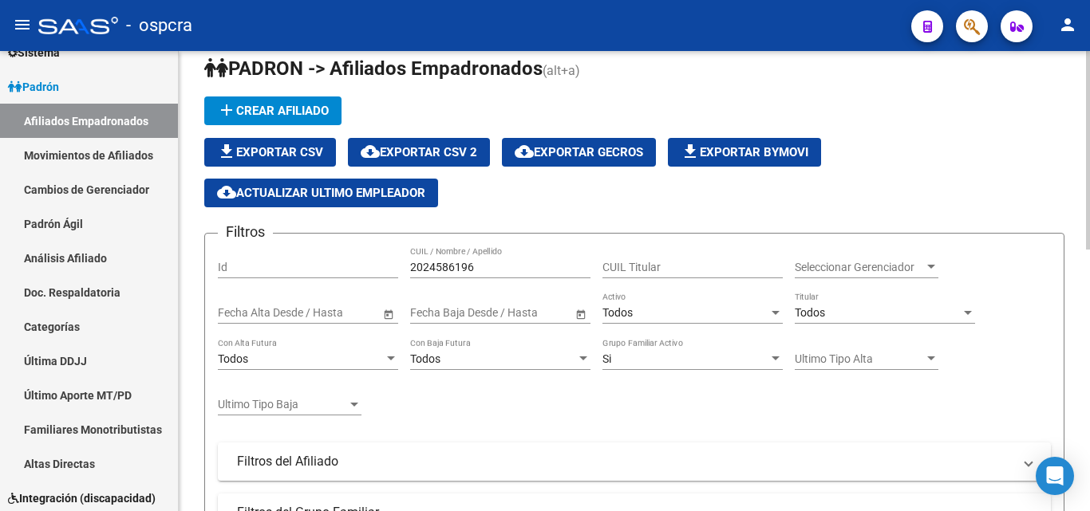
scroll to position [0, 0]
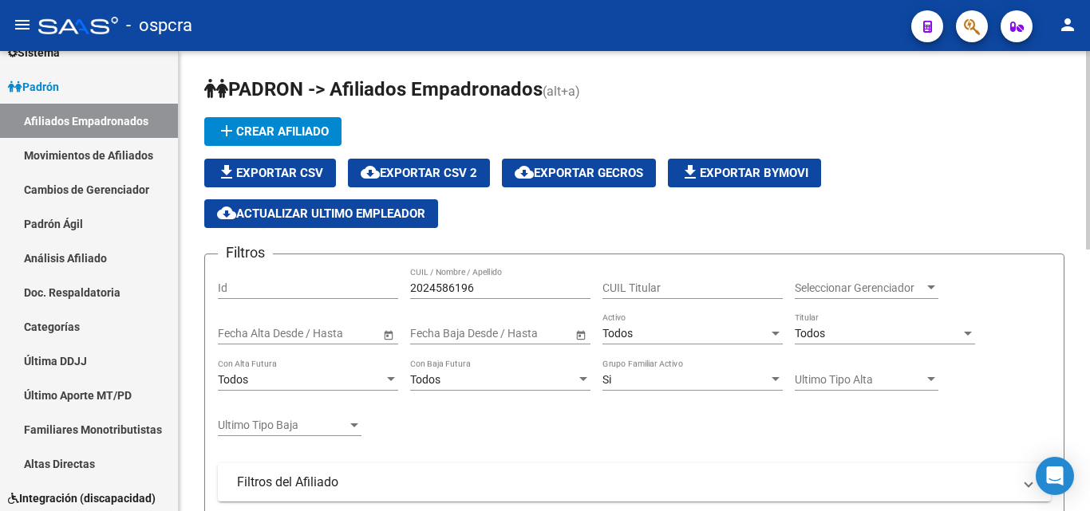
click at [467, 285] on input "2024586196" at bounding box center [500, 289] width 180 height 14
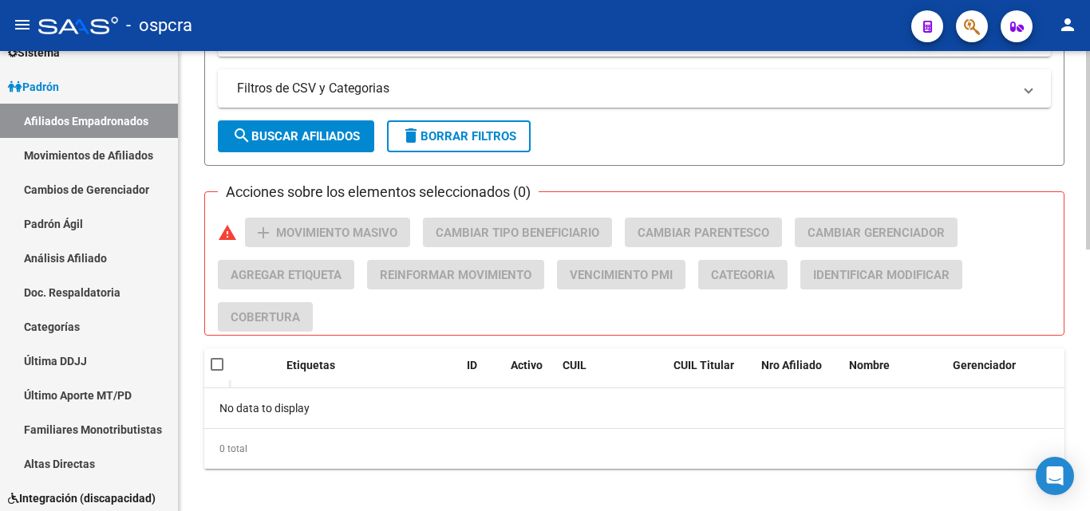
scroll to position [607, 0]
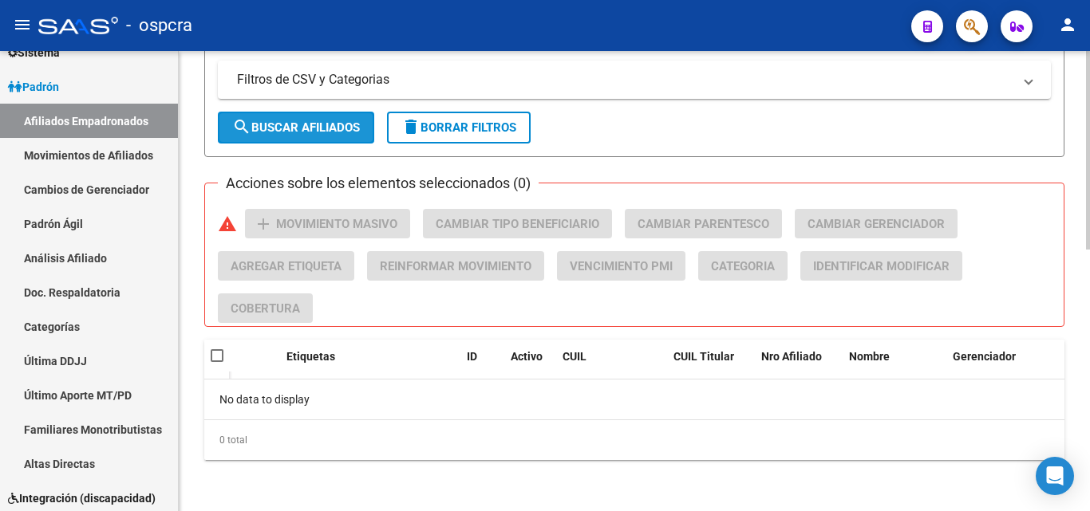
click at [322, 121] on span "search Buscar Afiliados" at bounding box center [296, 127] width 128 height 14
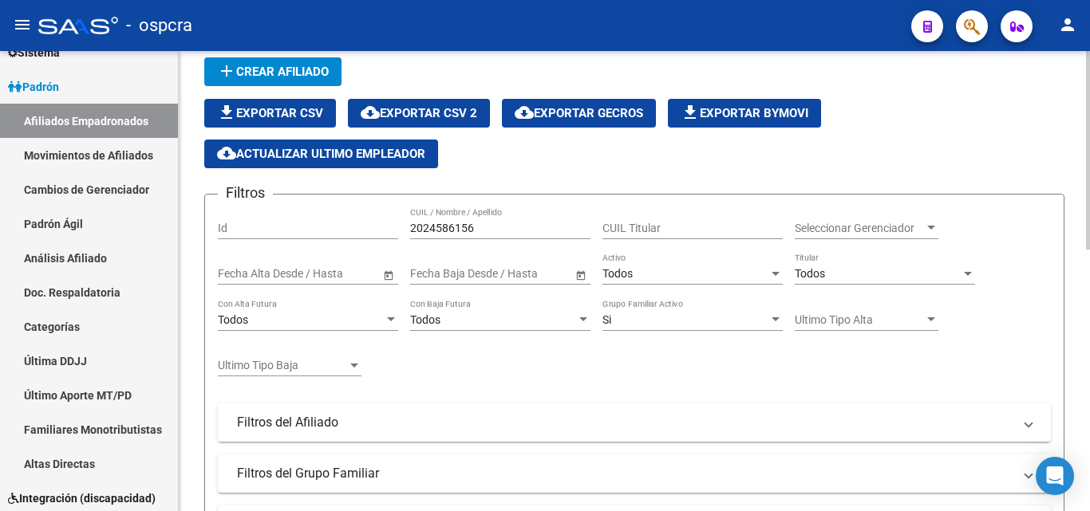
scroll to position [0, 0]
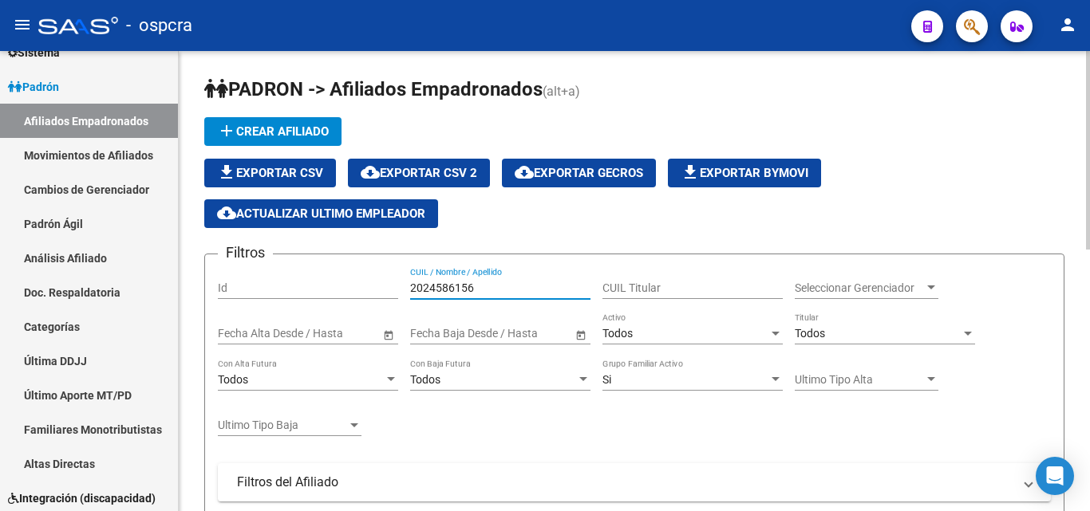
click at [442, 283] on input "2024586156" at bounding box center [500, 289] width 180 height 14
click at [467, 286] on input "2024986156" at bounding box center [500, 289] width 180 height 14
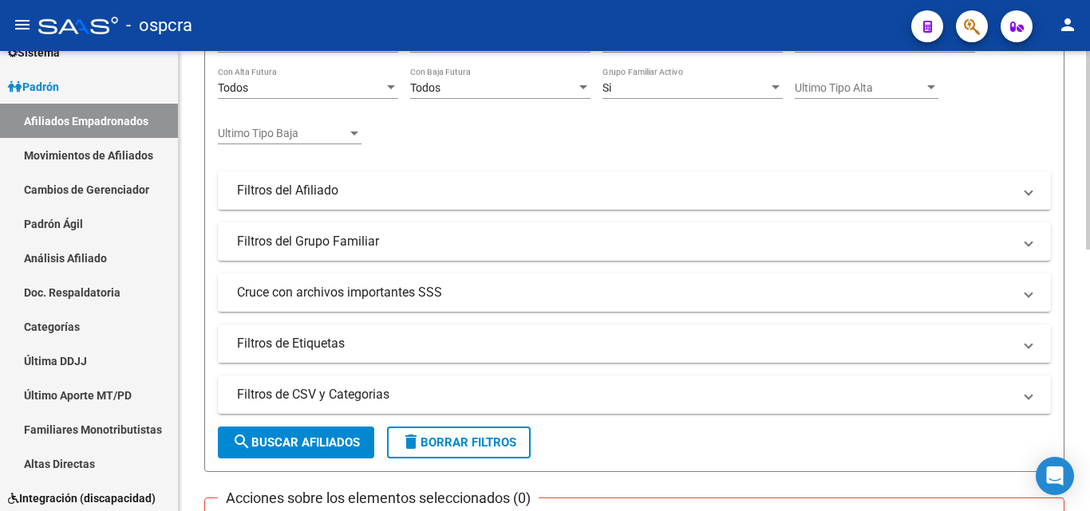
scroll to position [319, 0]
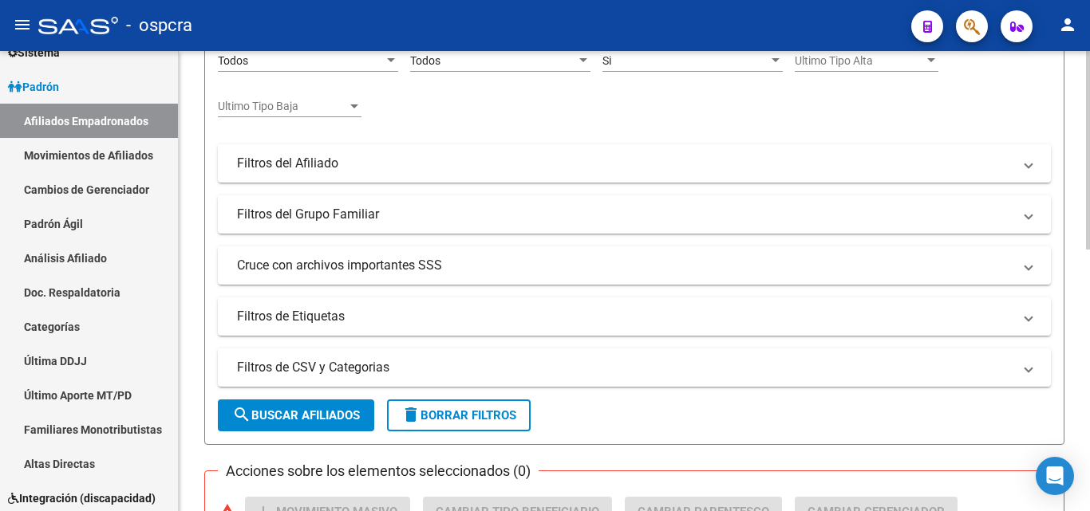
type input "2024986196"
click at [290, 409] on span "search Buscar Afiliados" at bounding box center [296, 416] width 128 height 14
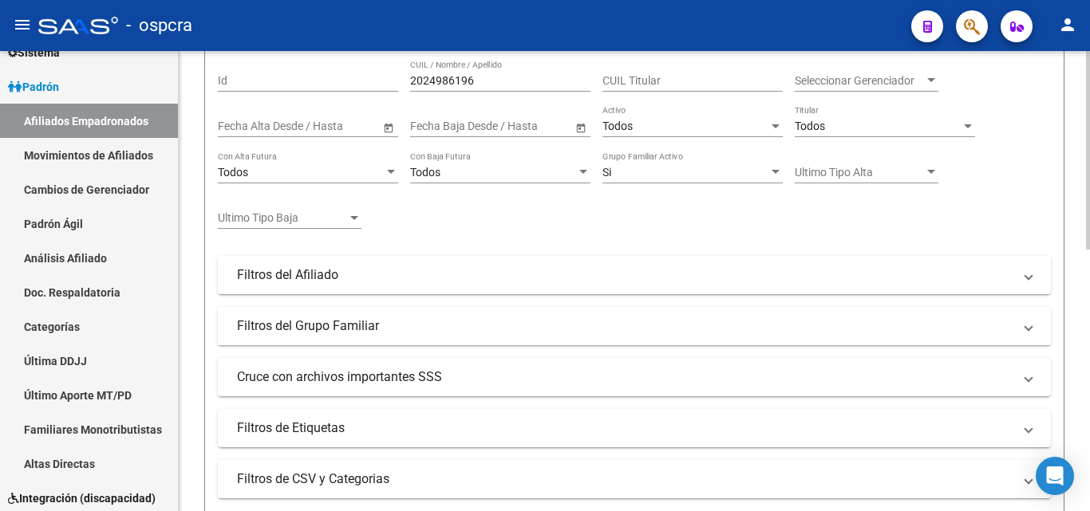
scroll to position [0, 0]
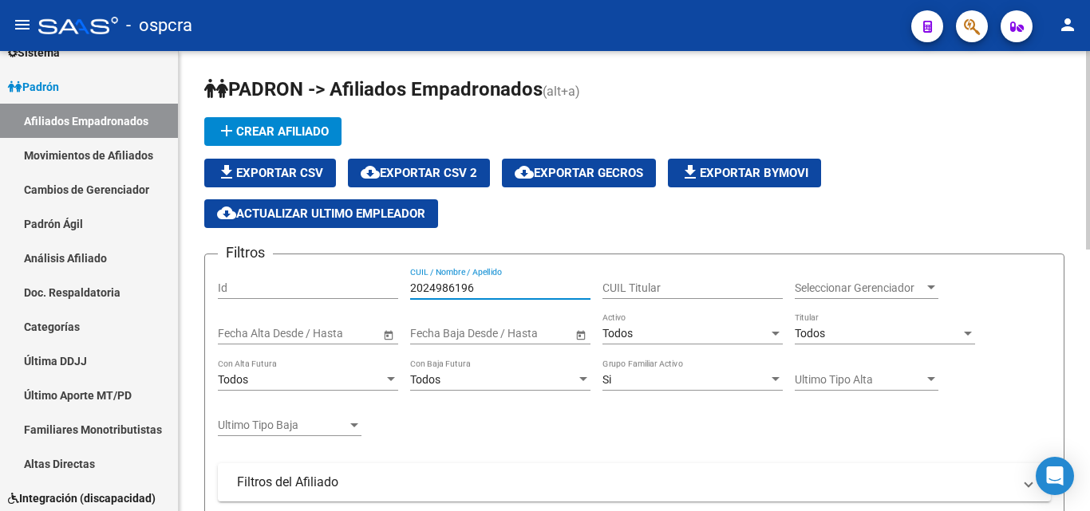
drag, startPoint x: 493, startPoint y: 290, endPoint x: 369, endPoint y: 282, distance: 124.0
click at [369, 282] on div "Filtros Id 2024986196 CUIL / Nombre / Apellido CUIL Titular Seleccionar Gerenci…" at bounding box center [634, 461] width 833 height 388
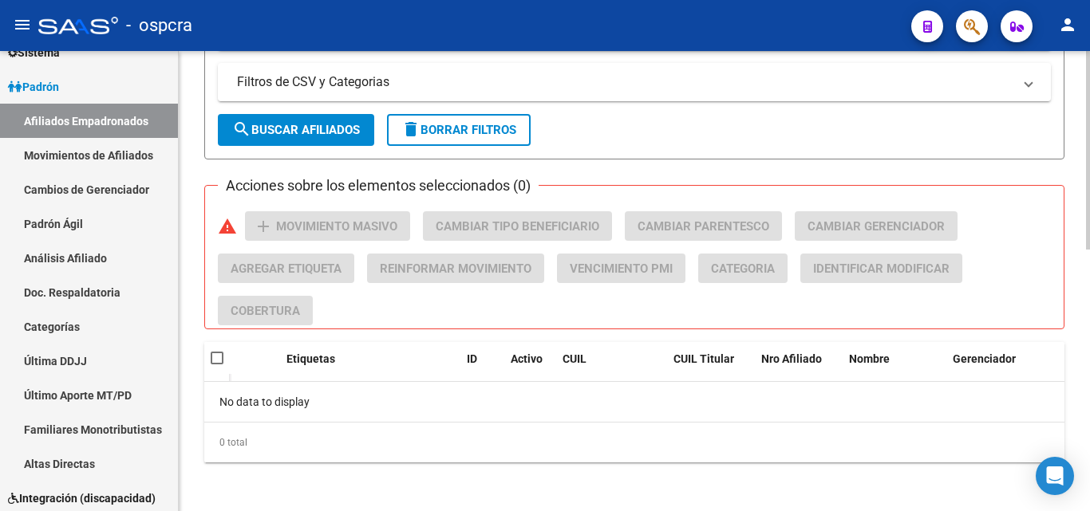
scroll to position [607, 0]
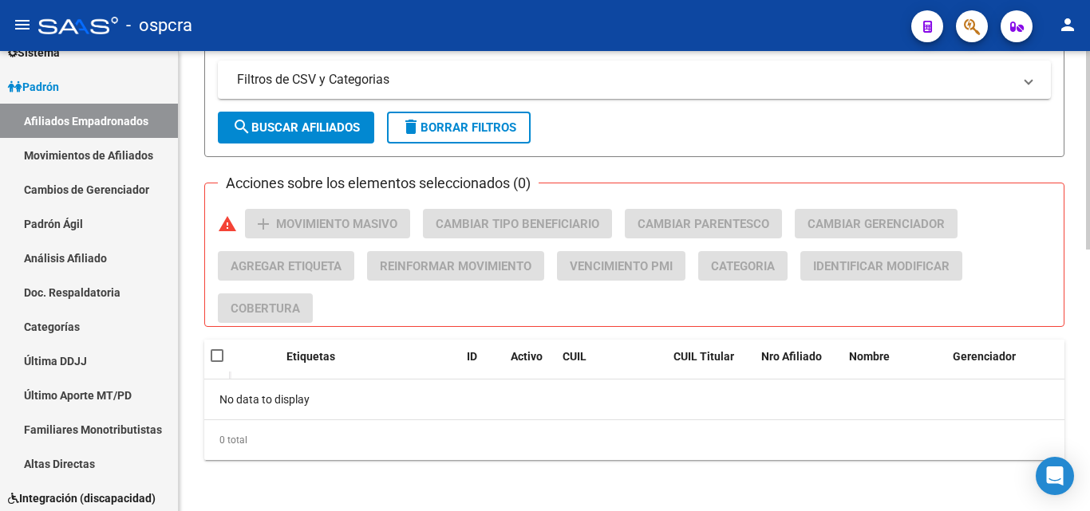
type input "2722297597"
click at [286, 134] on span "search Buscar Afiliados" at bounding box center [296, 127] width 128 height 14
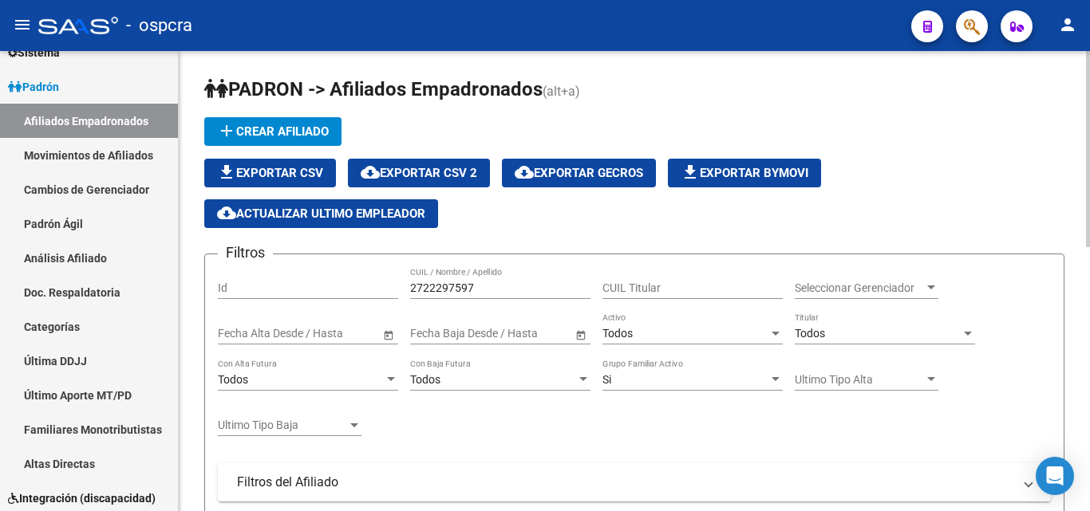
scroll to position [0, 0]
drag, startPoint x: 492, startPoint y: 288, endPoint x: 388, endPoint y: 287, distance: 104.5
click at [388, 287] on div "Filtros Id 2722297597 CUIL / Nombre / Apellido CUIL Titular Seleccionar Gerenci…" at bounding box center [634, 461] width 833 height 388
click at [414, 282] on input "37531408107" at bounding box center [500, 289] width 180 height 14
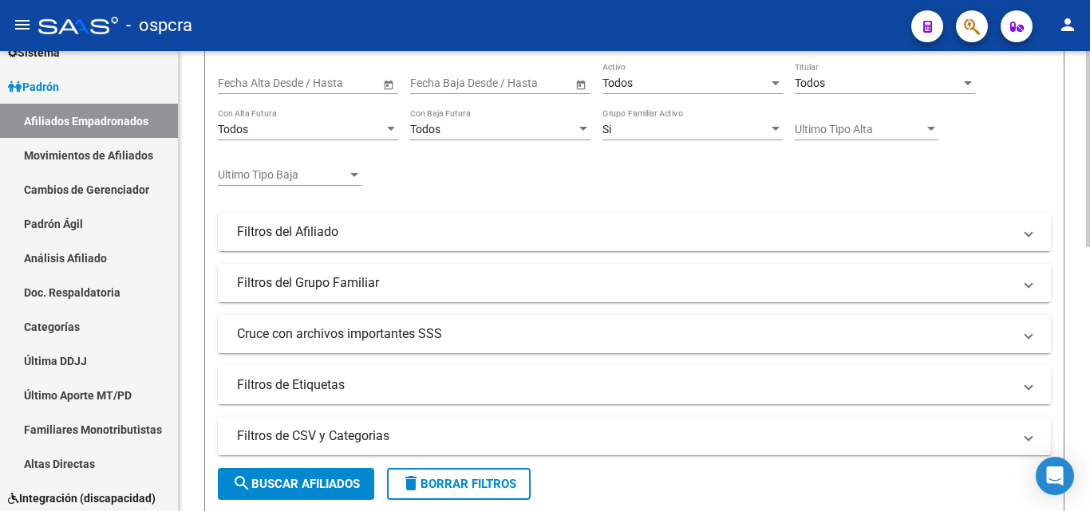
scroll to position [619, 0]
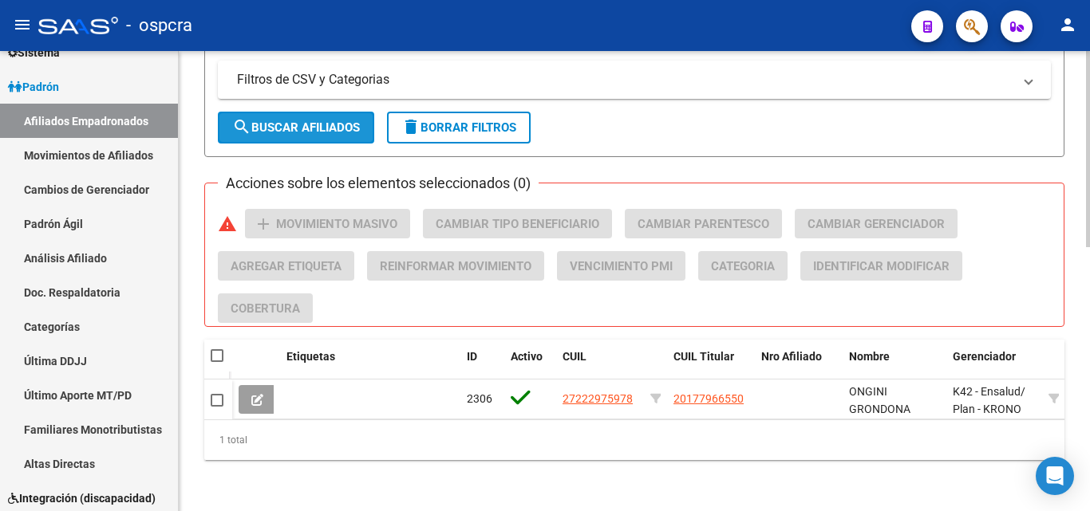
click at [328, 120] on span "search Buscar Afiliados" at bounding box center [296, 127] width 128 height 14
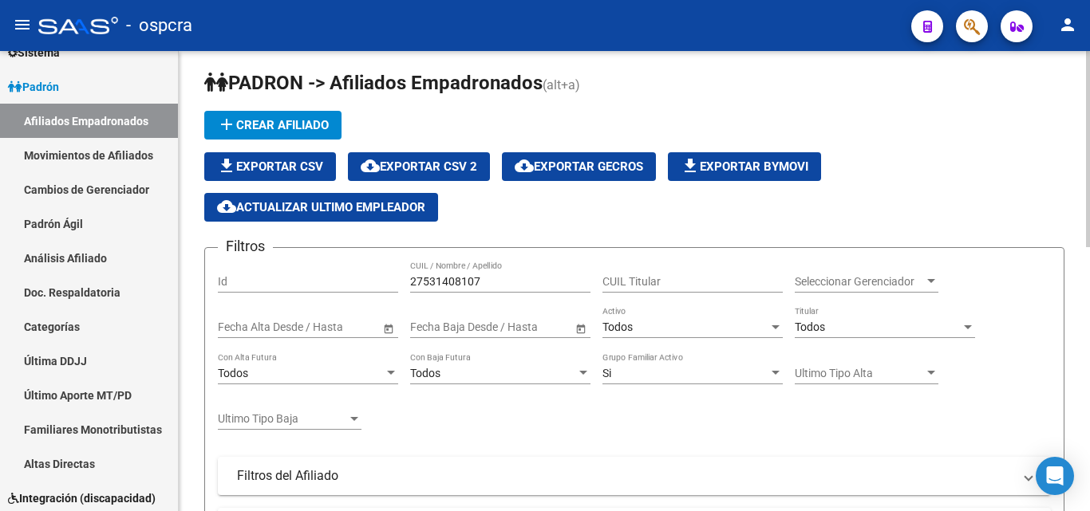
scroll to position [0, 0]
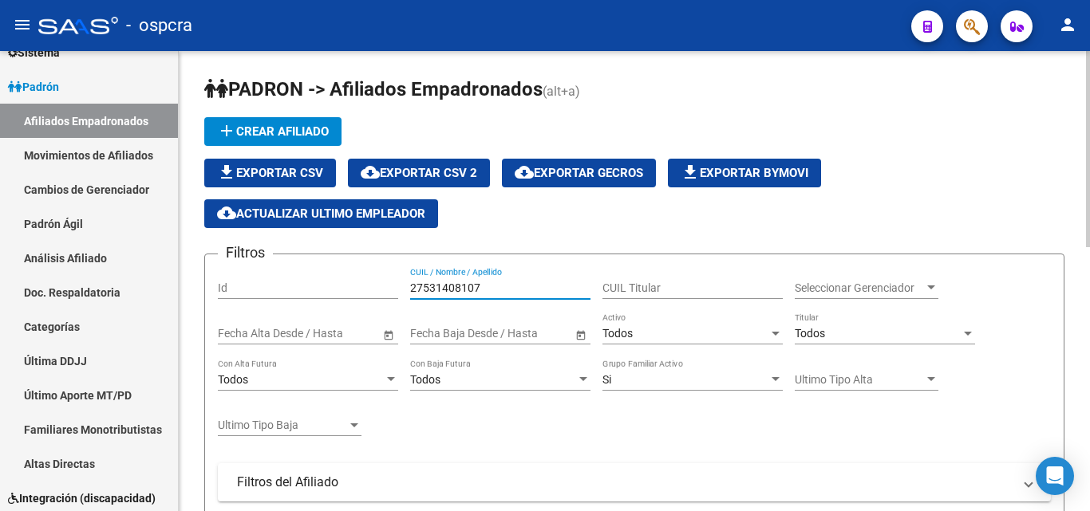
click at [504, 288] on input "27531408107" at bounding box center [500, 289] width 180 height 14
type input "2"
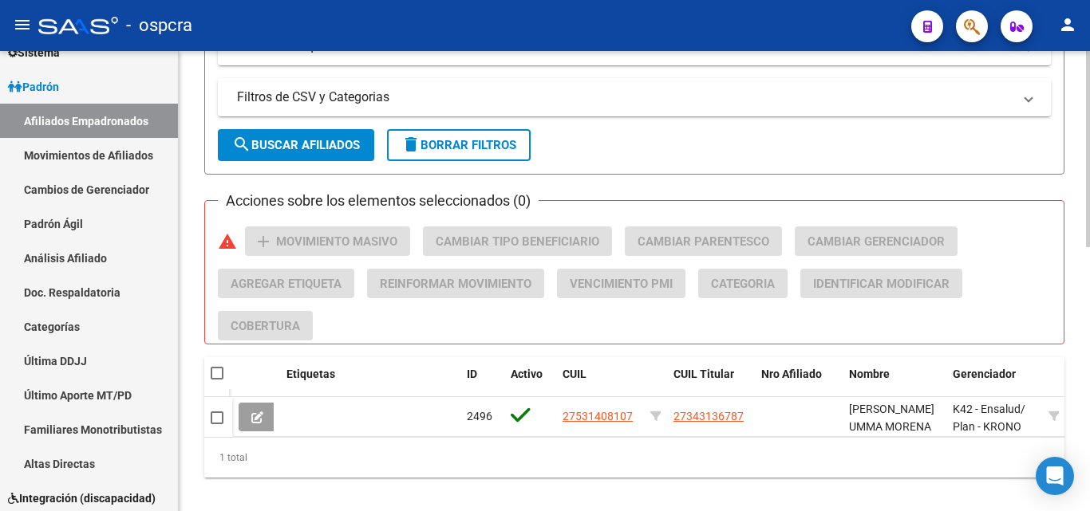
scroll to position [619, 0]
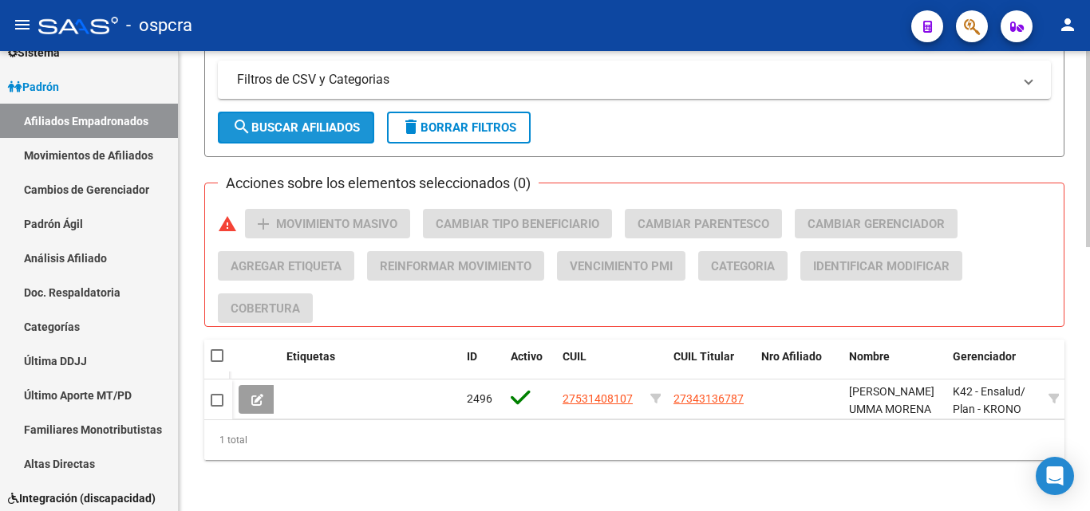
click at [293, 120] on span "search Buscar Afiliados" at bounding box center [296, 127] width 128 height 14
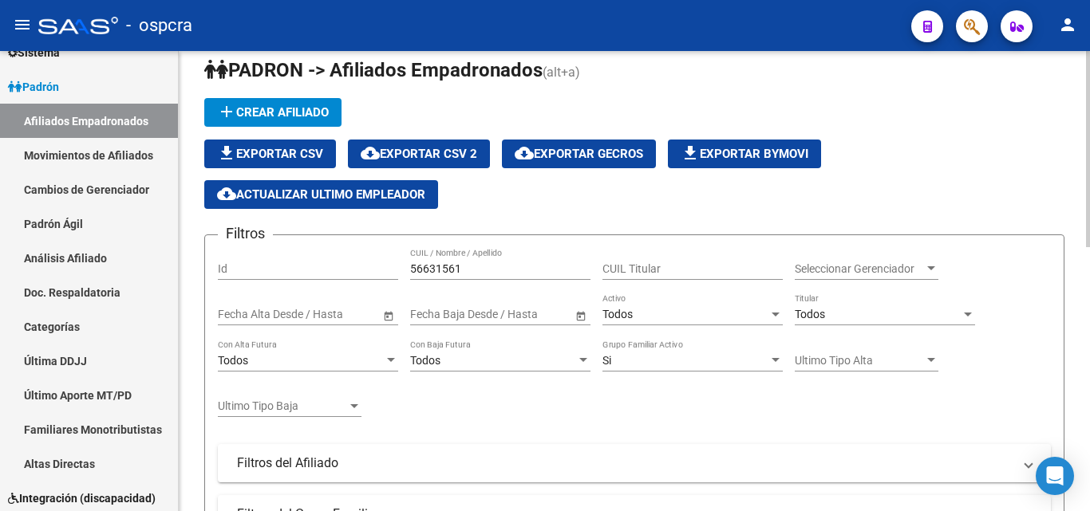
scroll to position [0, 0]
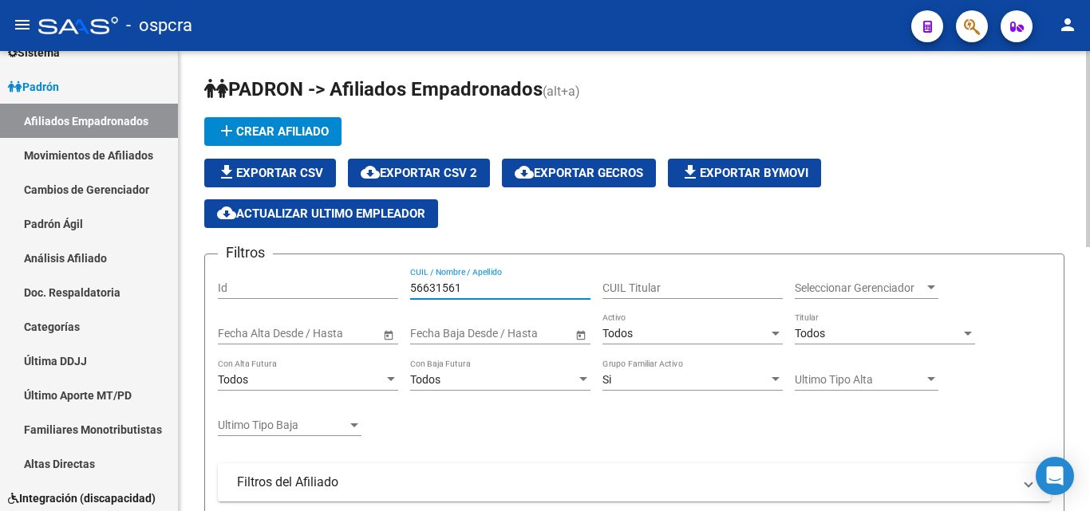
click at [472, 283] on input "56631561" at bounding box center [500, 289] width 180 height 14
type input "5"
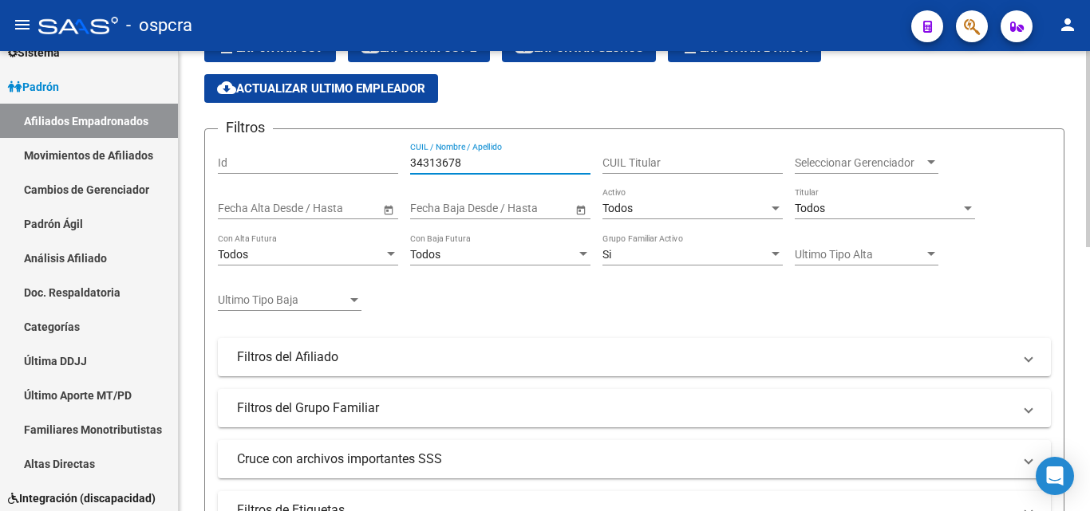
scroll to position [559, 0]
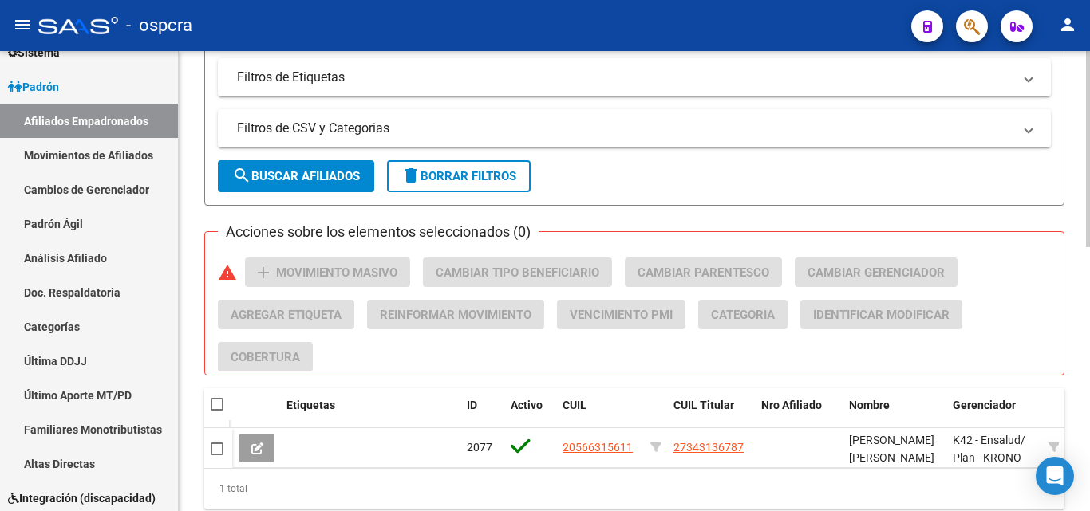
type input "34313678"
click at [271, 169] on span "search Buscar Afiliados" at bounding box center [296, 176] width 128 height 14
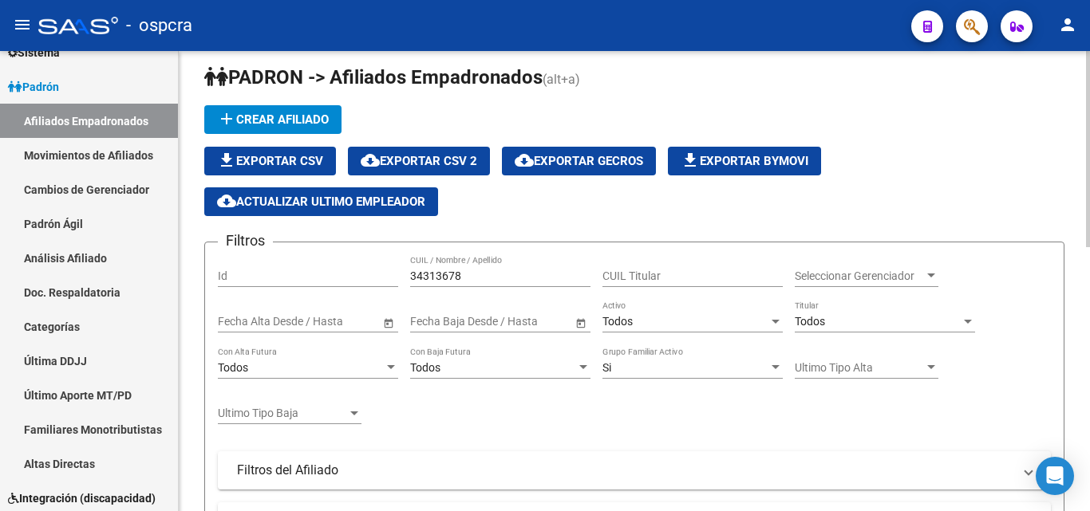
scroll to position [0, 0]
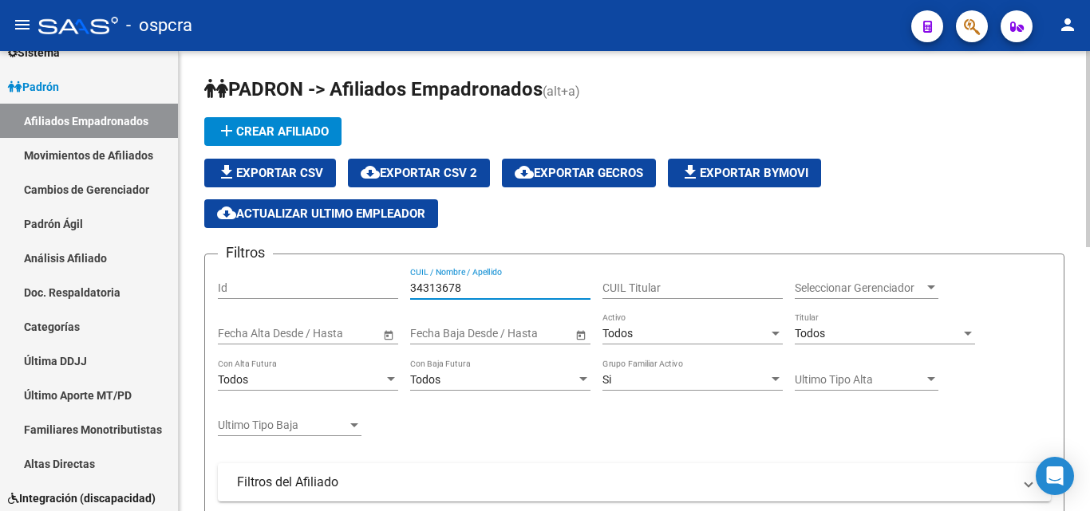
drag, startPoint x: 482, startPoint y: 288, endPoint x: 397, endPoint y: 274, distance: 85.8
click at [397, 274] on div "Filtros Id 34313678 CUIL / Nombre / Apellido CUIL Titular Seleccionar Gerenciad…" at bounding box center [634, 461] width 833 height 388
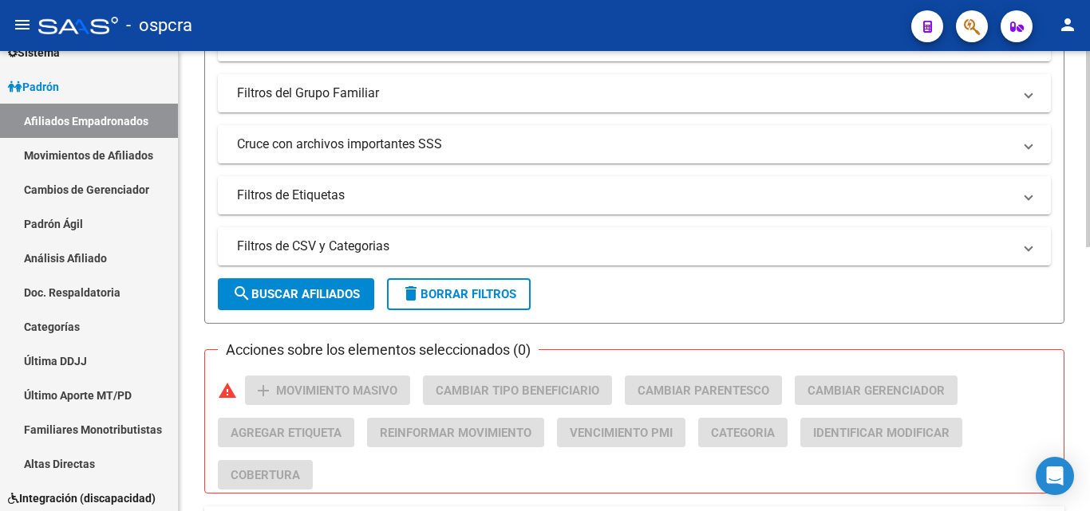
scroll to position [479, 0]
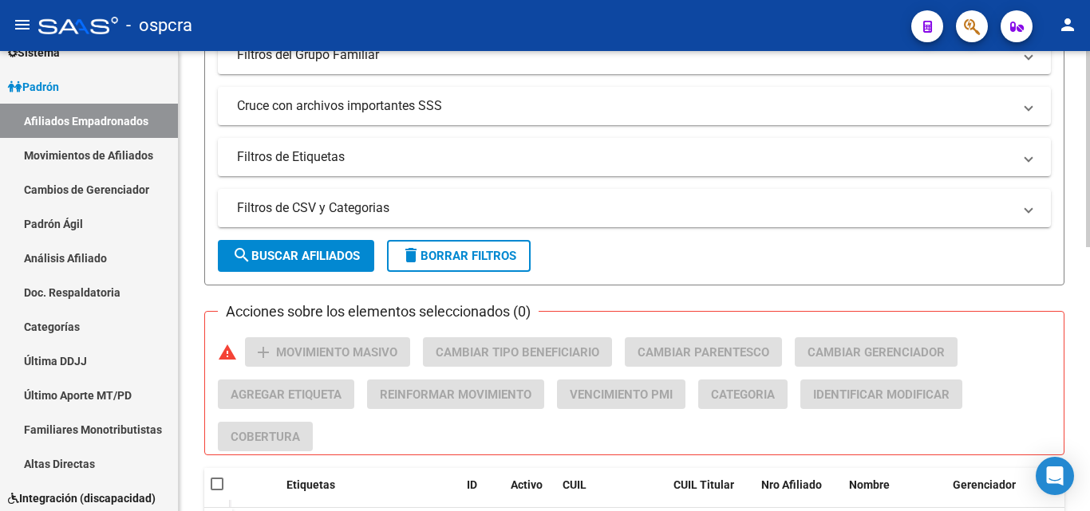
click at [298, 261] on span "search Buscar Afiliados" at bounding box center [296, 256] width 128 height 14
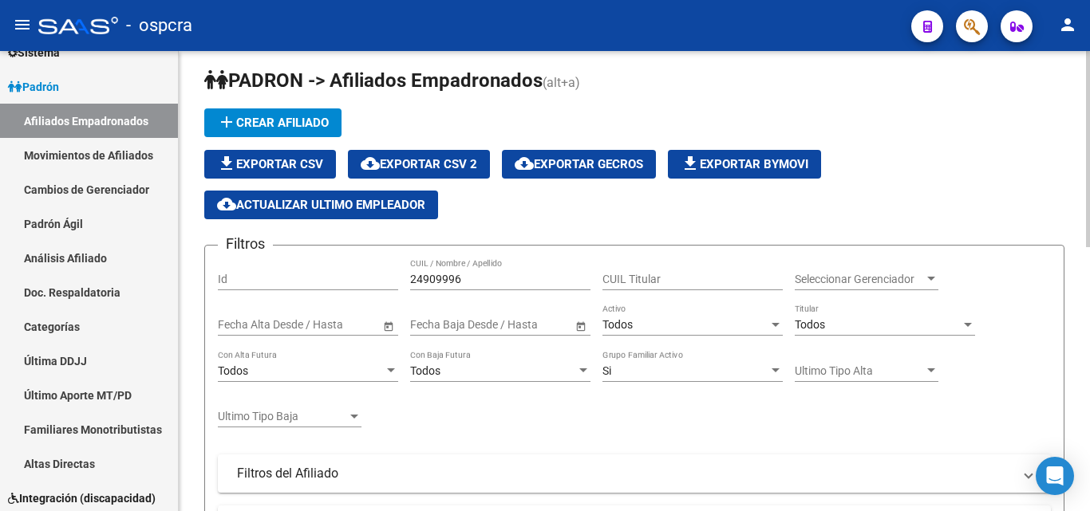
scroll to position [0, 0]
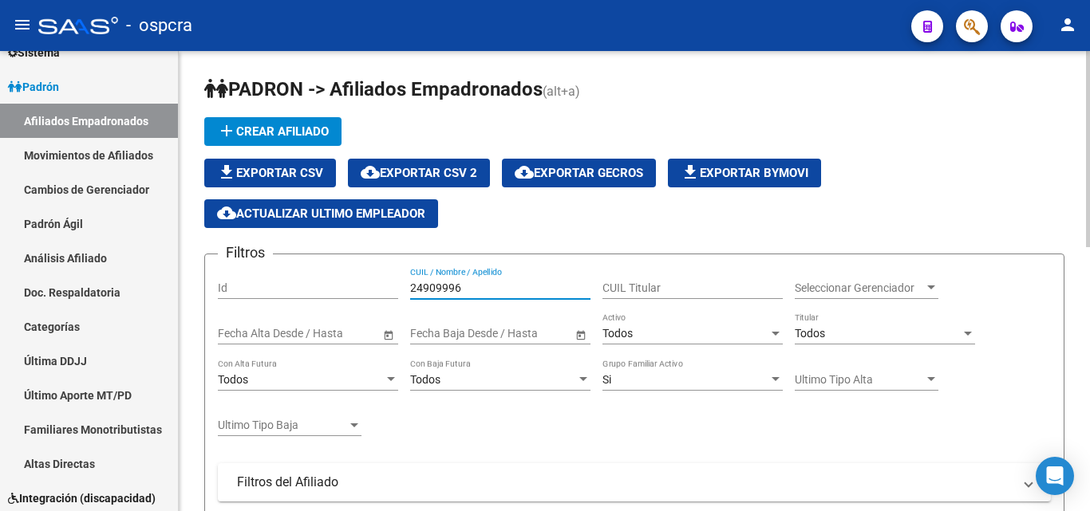
click at [476, 286] on input "24909996" at bounding box center [500, 289] width 180 height 14
type input "2"
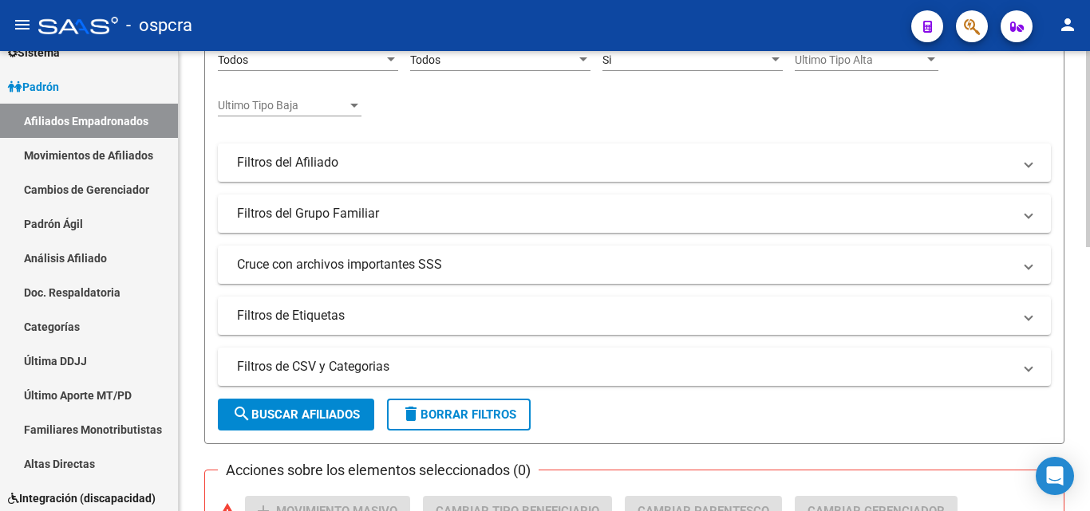
scroll to position [399, 0]
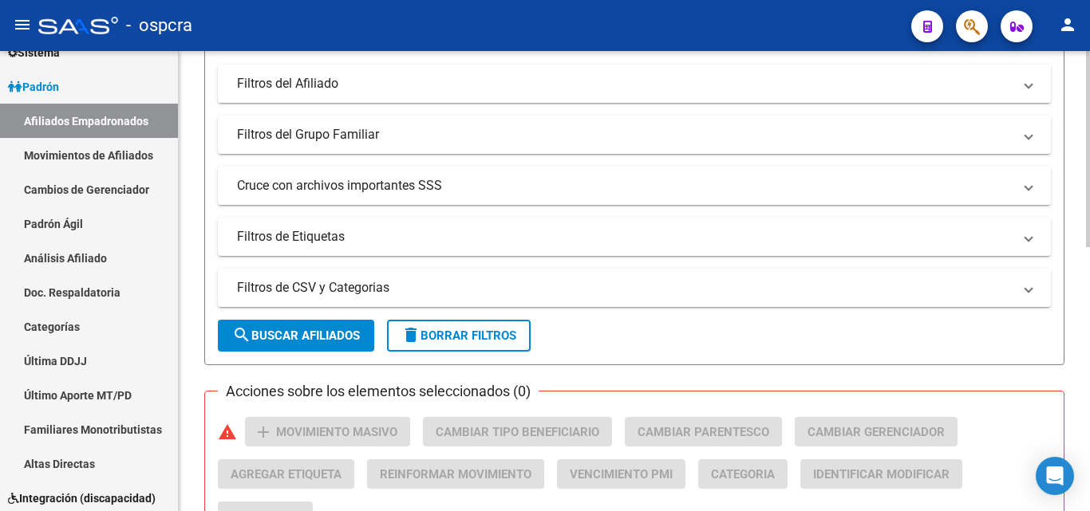
type input "13646859"
click at [334, 329] on span "search Buscar Afiliados" at bounding box center [296, 336] width 128 height 14
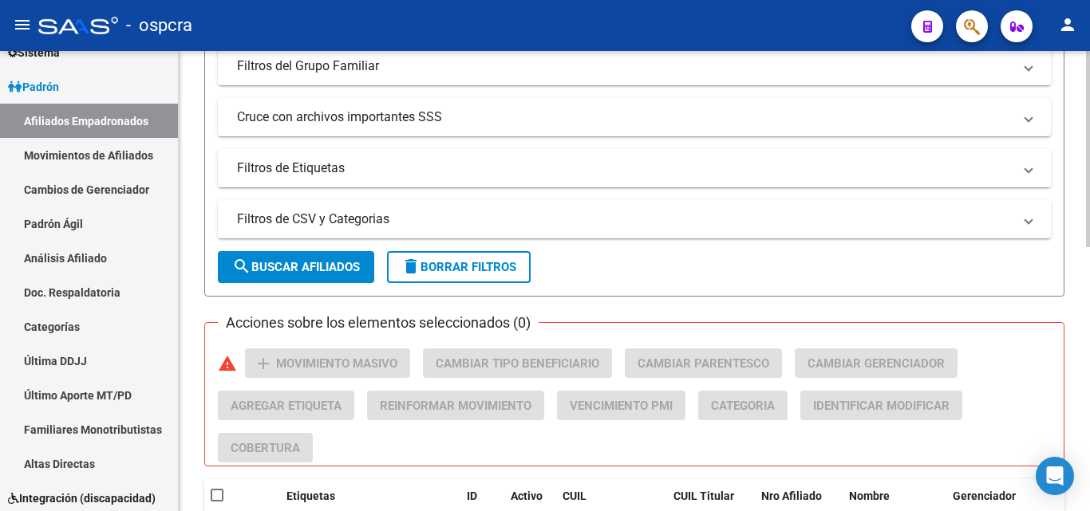
scroll to position [559, 0]
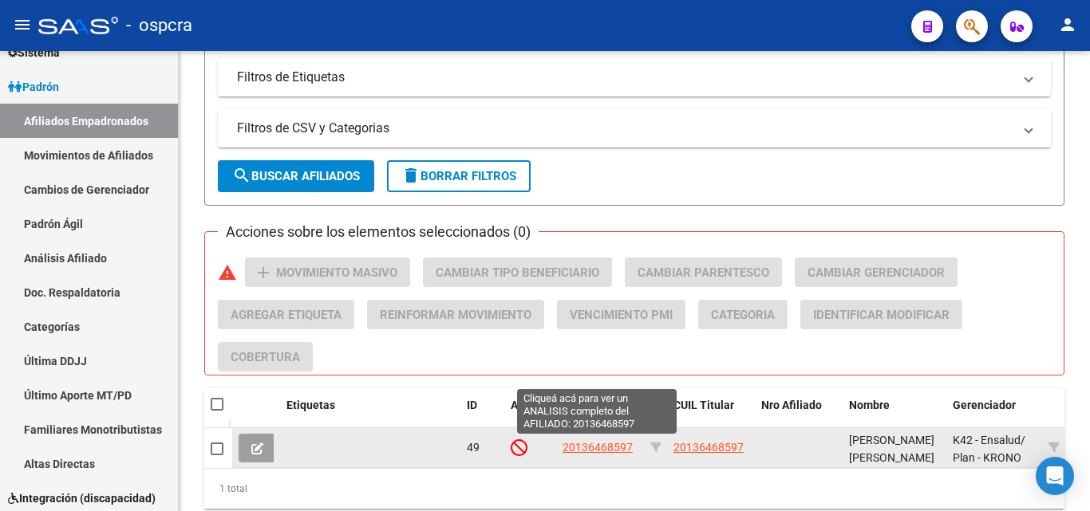
click at [602, 441] on span "20136468597" at bounding box center [598, 447] width 70 height 13
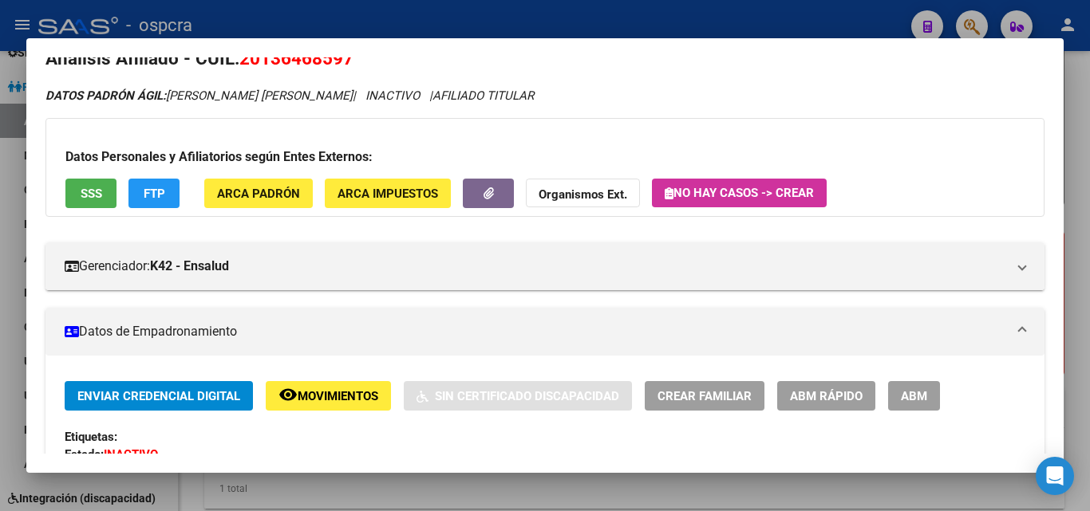
scroll to position [0, 0]
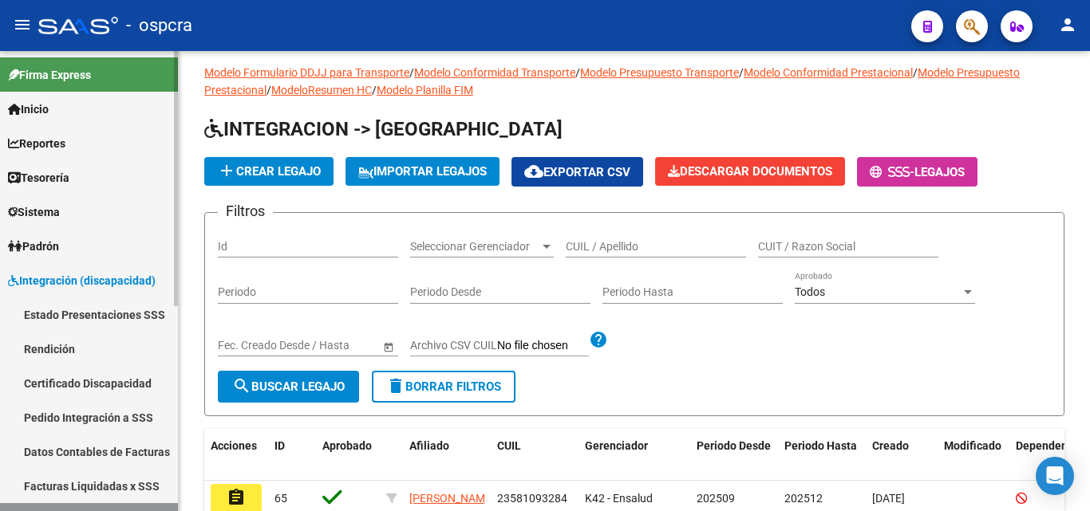
click at [59, 242] on span "Padrón" at bounding box center [33, 247] width 51 height 18
click at [59, 249] on span "Padrón" at bounding box center [33, 247] width 51 height 18
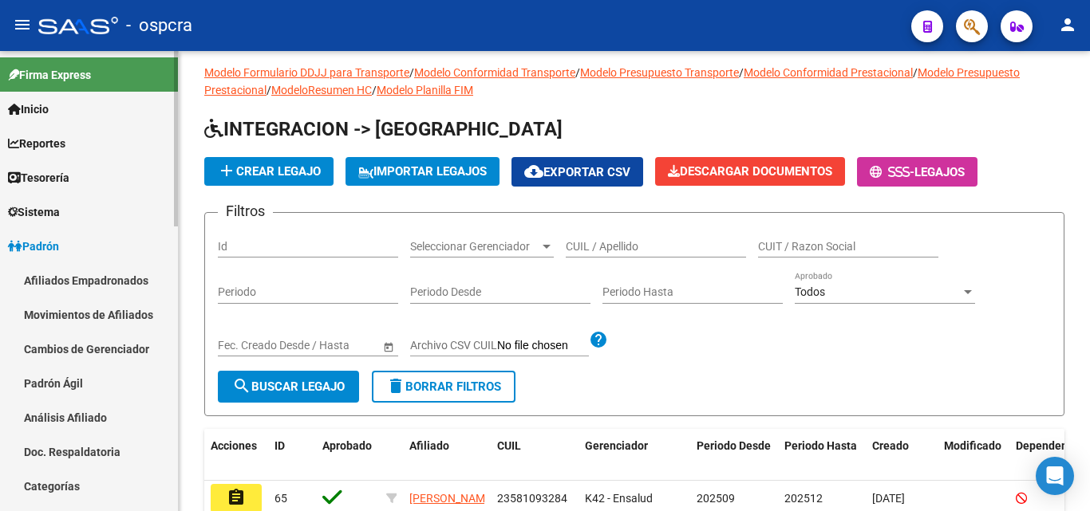
click at [62, 278] on link "Afiliados Empadronados" at bounding box center [89, 280] width 178 height 34
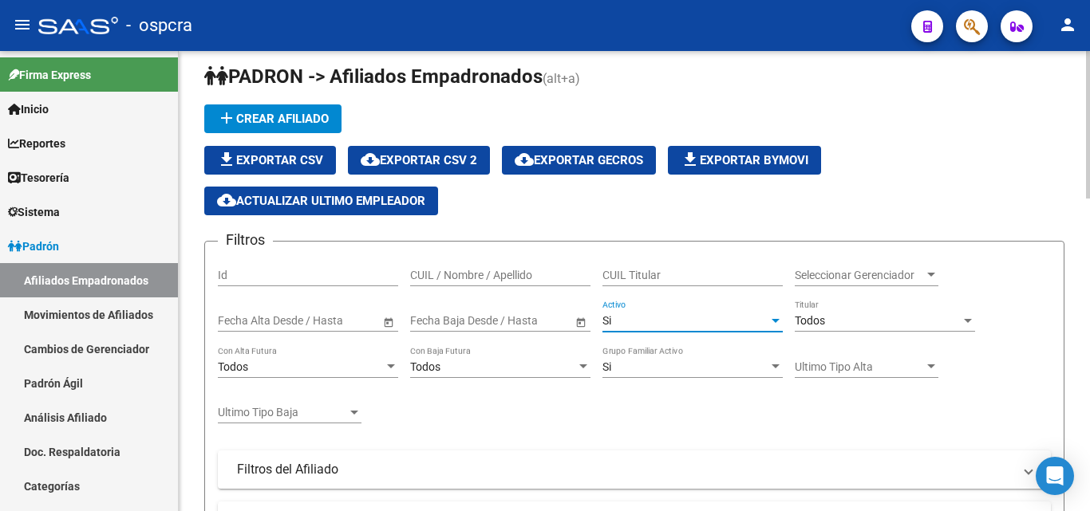
click at [611, 321] on span "Si" at bounding box center [606, 320] width 9 height 13
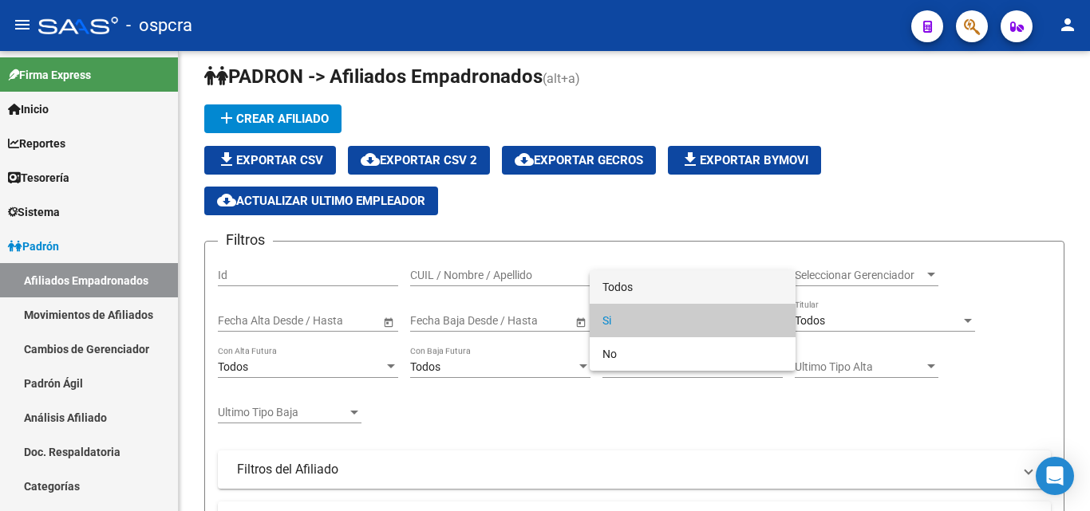
click at [617, 283] on span "Todos" at bounding box center [692, 287] width 180 height 34
